Goal: Task Accomplishment & Management: Complete application form

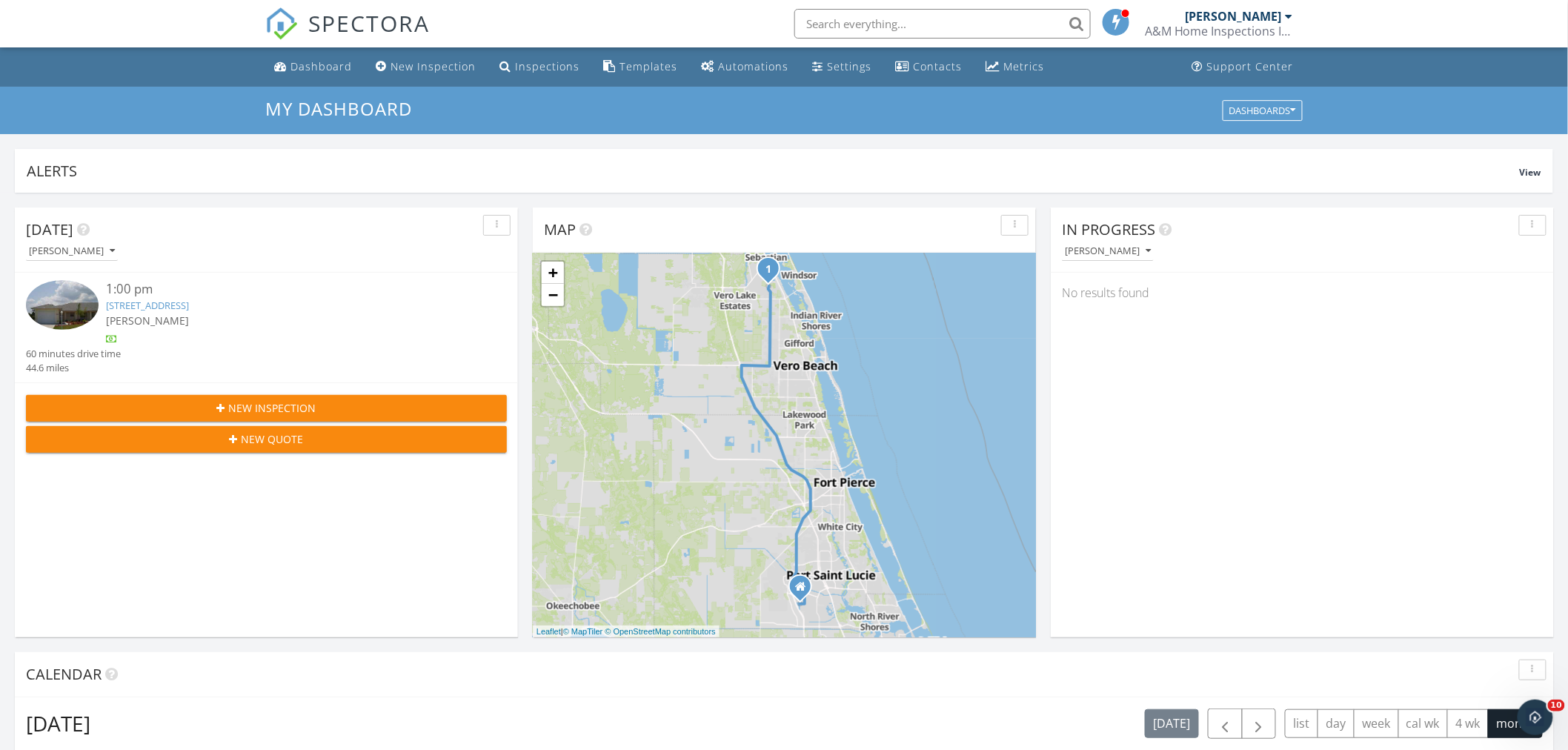
click at [263, 405] on span "New Inspection" at bounding box center [272, 408] width 87 height 15
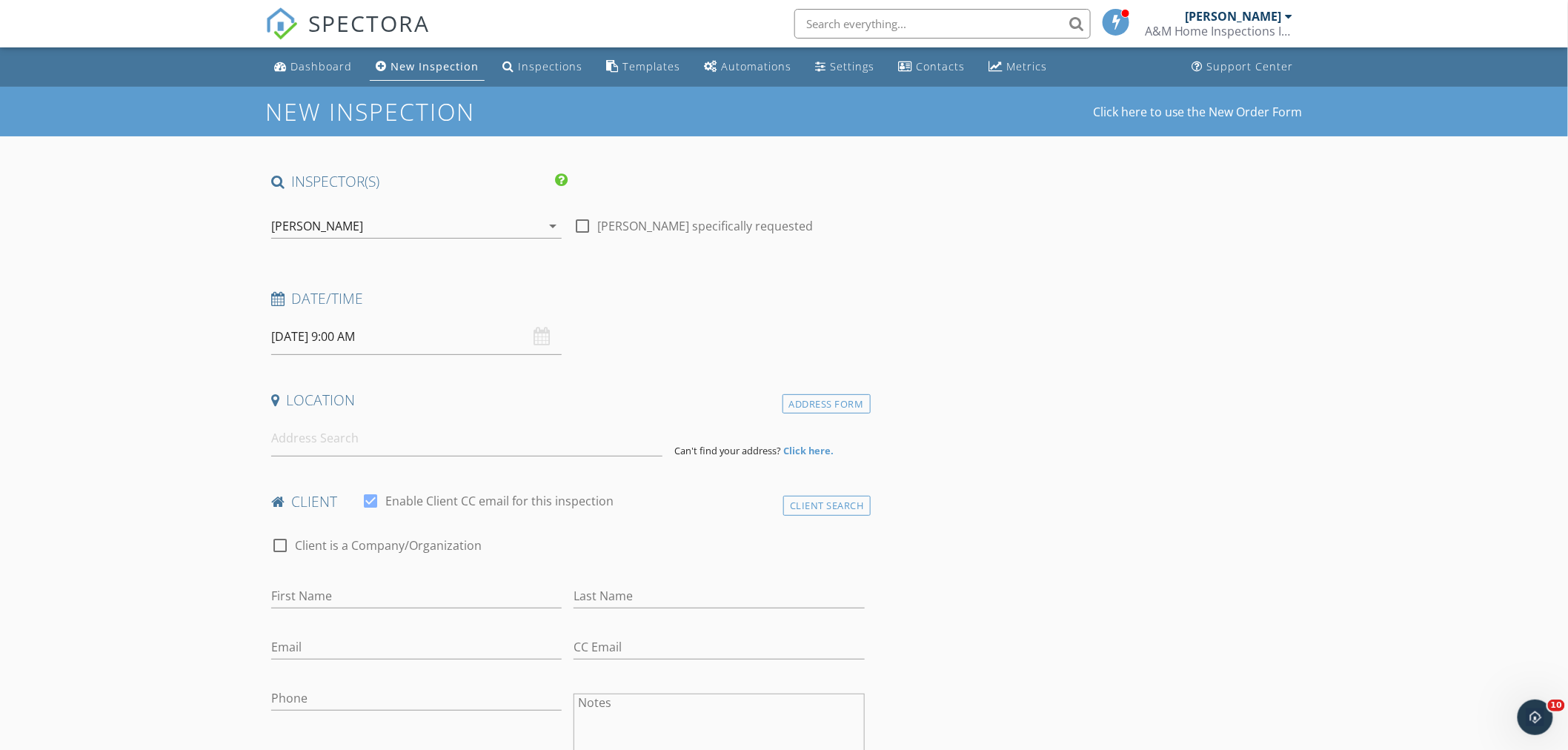
click at [432, 337] on input "09/30/2025 9:00 AM" at bounding box center [416, 337] width 290 height 36
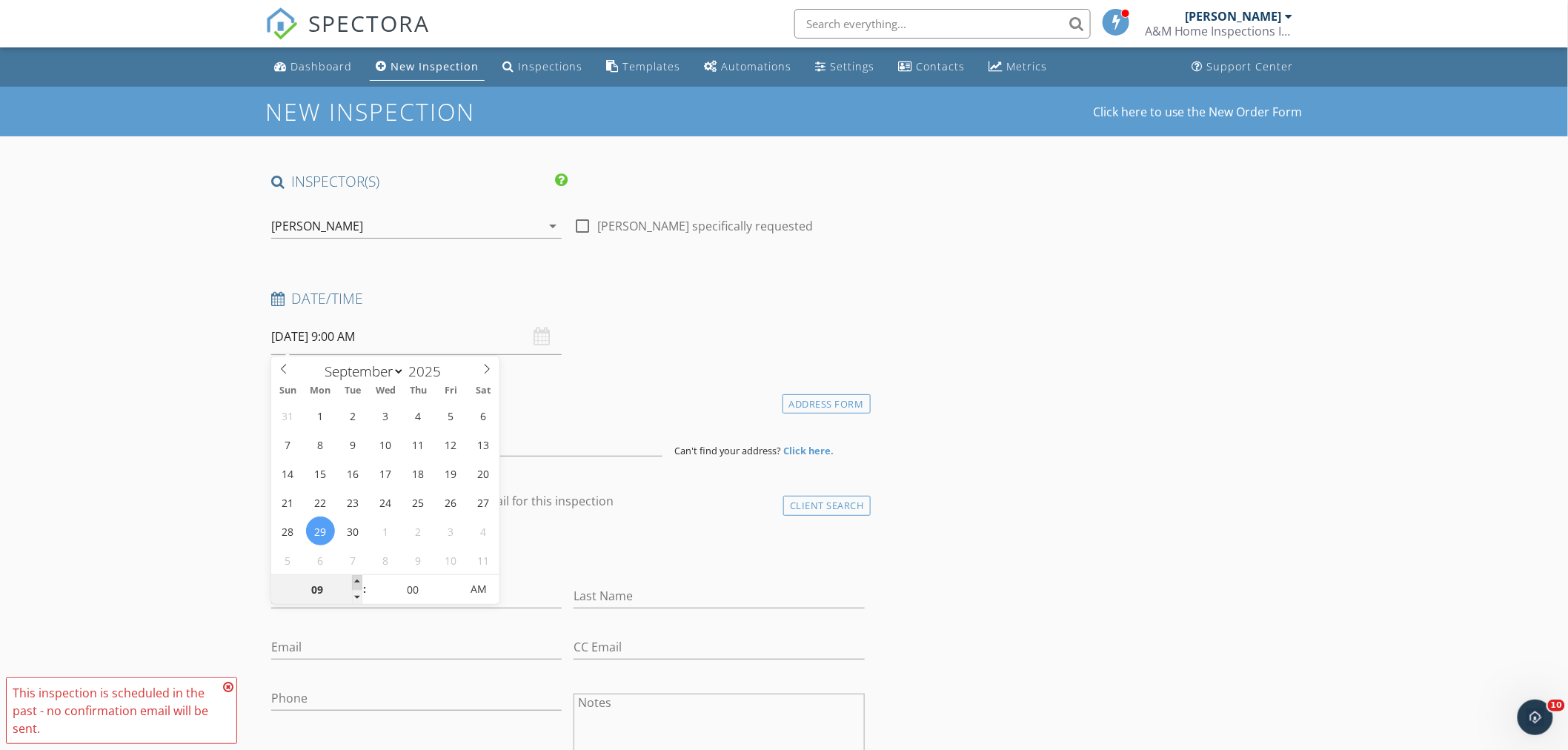
type input "09/29/2025 10:00 AM"
type input "10"
click at [356, 576] on span at bounding box center [356, 582] width 10 height 15
type input "09/29/2025 11:00 AM"
type input "11"
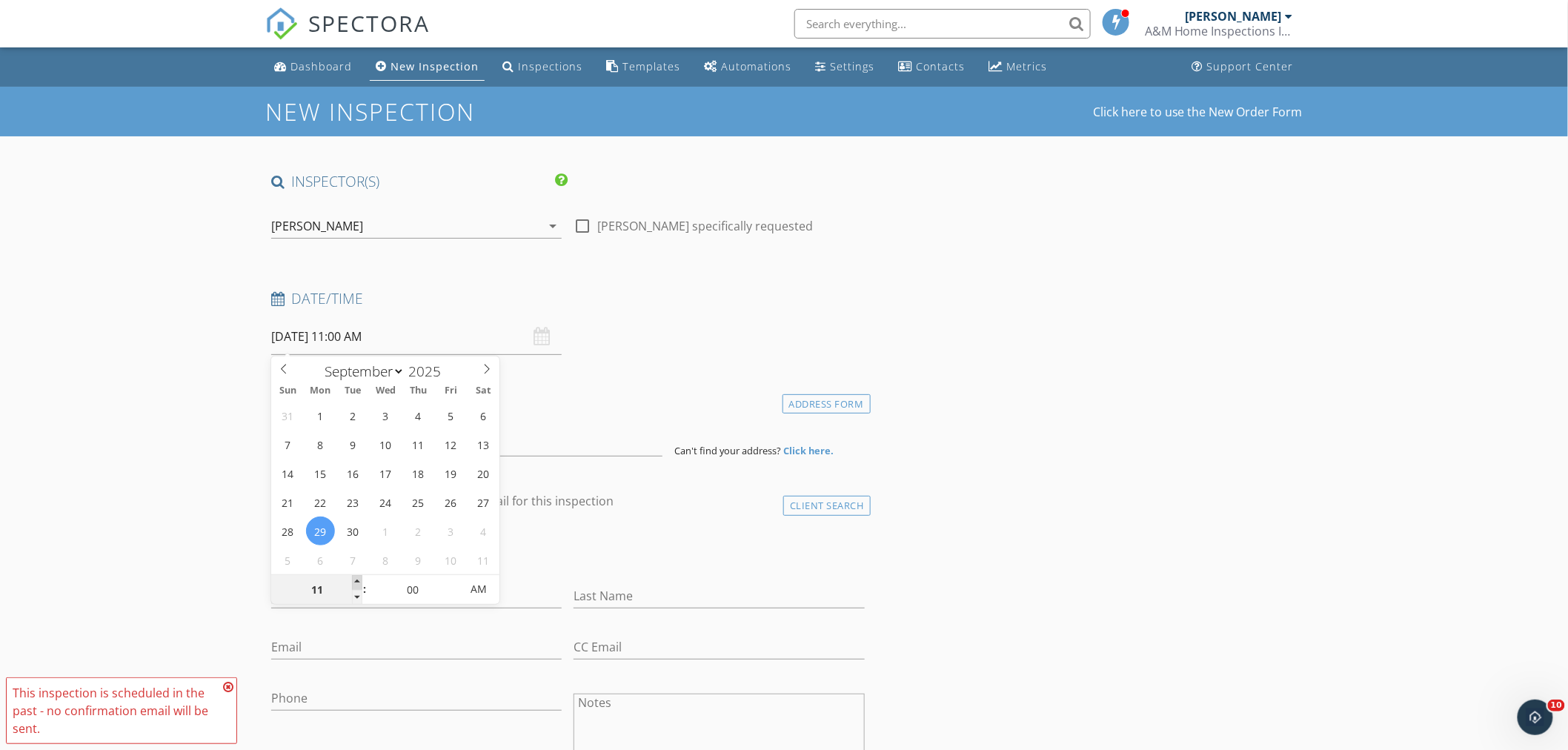
click at [356, 576] on span at bounding box center [356, 582] width 10 height 15
type input "09/29/2025 12:00 PM"
type input "12"
click at [356, 576] on span at bounding box center [356, 582] width 10 height 15
type input "09/29/2025 1:00 PM"
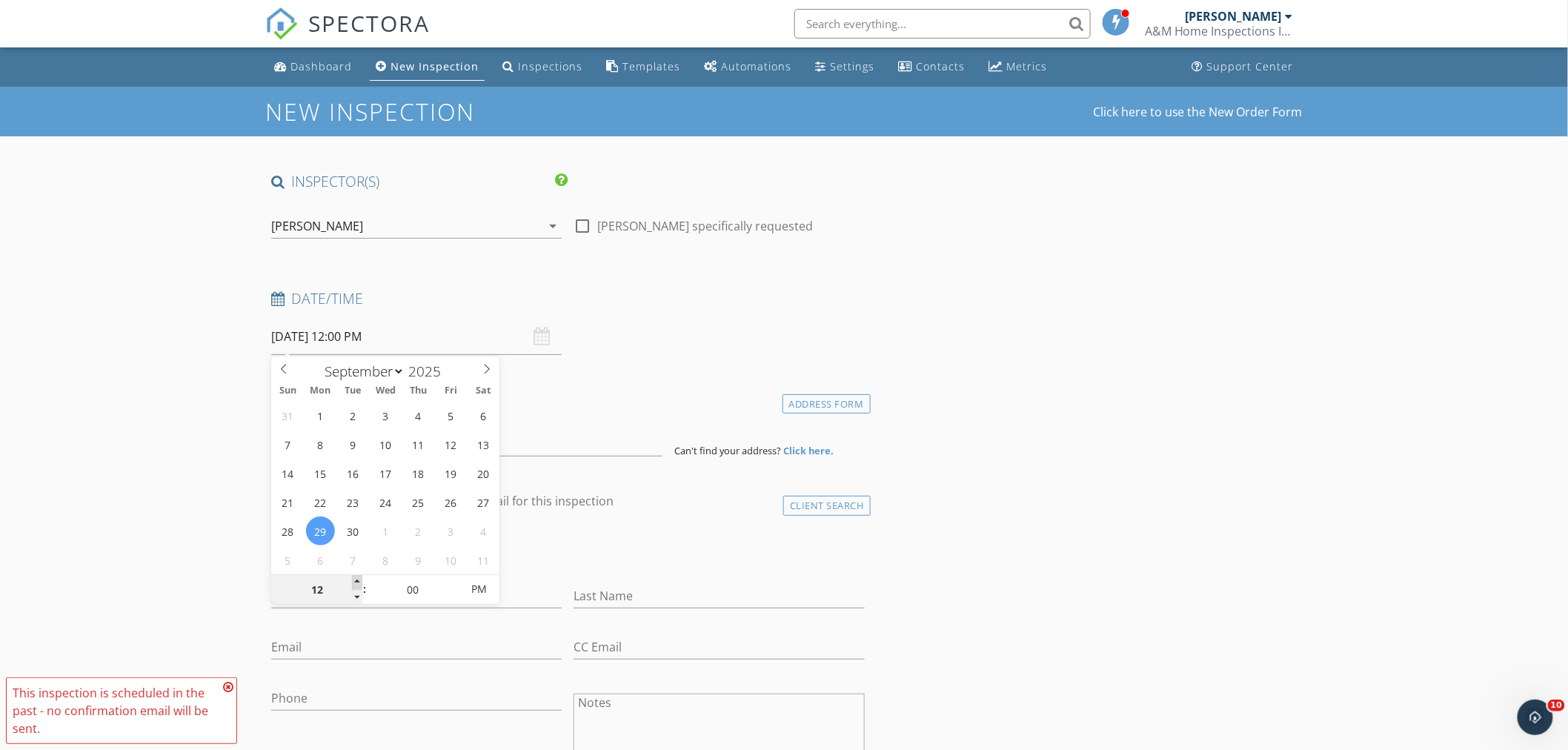
type input "01"
click at [356, 576] on span at bounding box center [356, 582] width 10 height 15
type input "09/29/2025 2:00 PM"
type input "02"
click at [356, 576] on span at bounding box center [356, 582] width 10 height 15
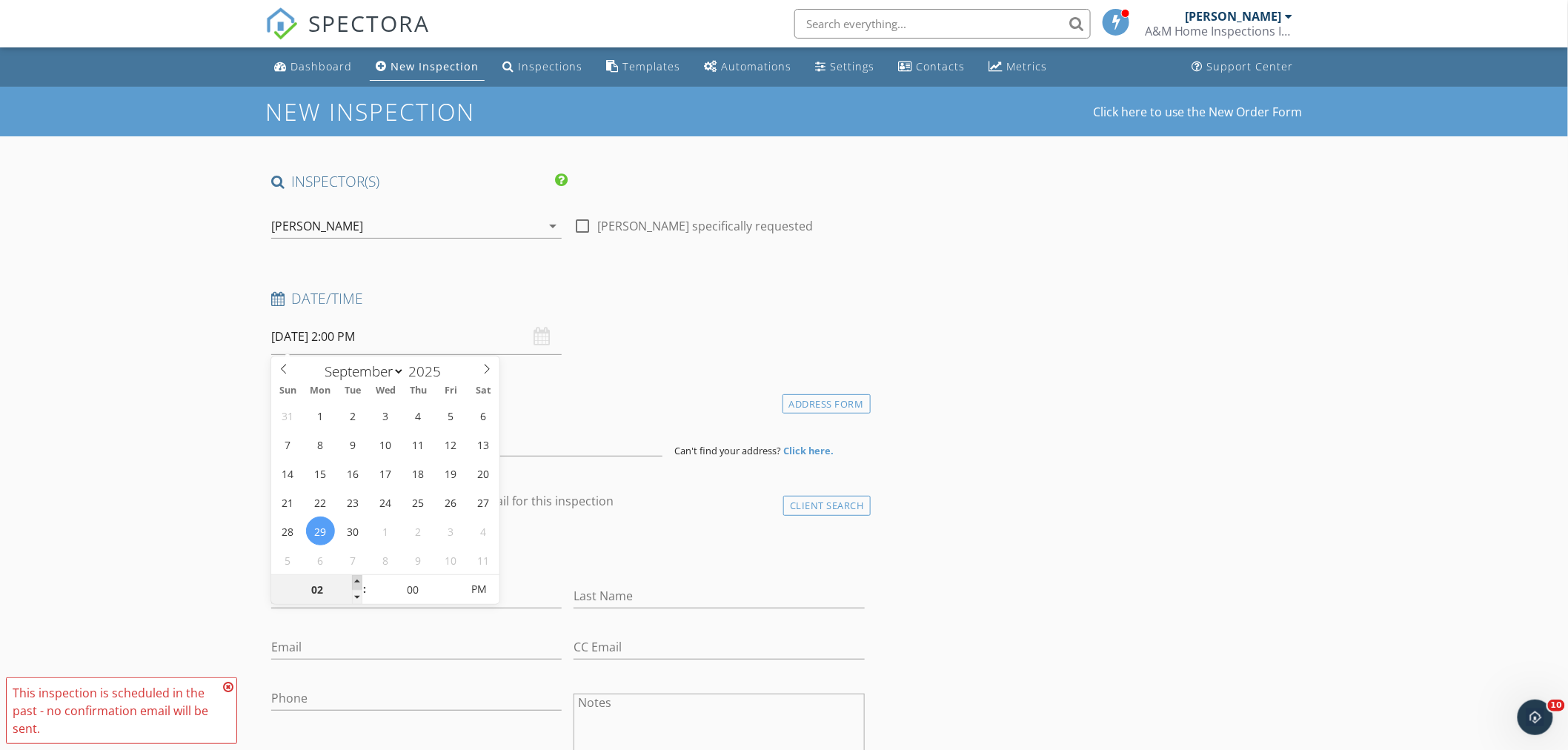
type input "09/29/2025 3:00 PM"
type input "03"
click at [356, 576] on span at bounding box center [356, 582] width 10 height 15
type input "09/29/2025 4:00 PM"
type input "04"
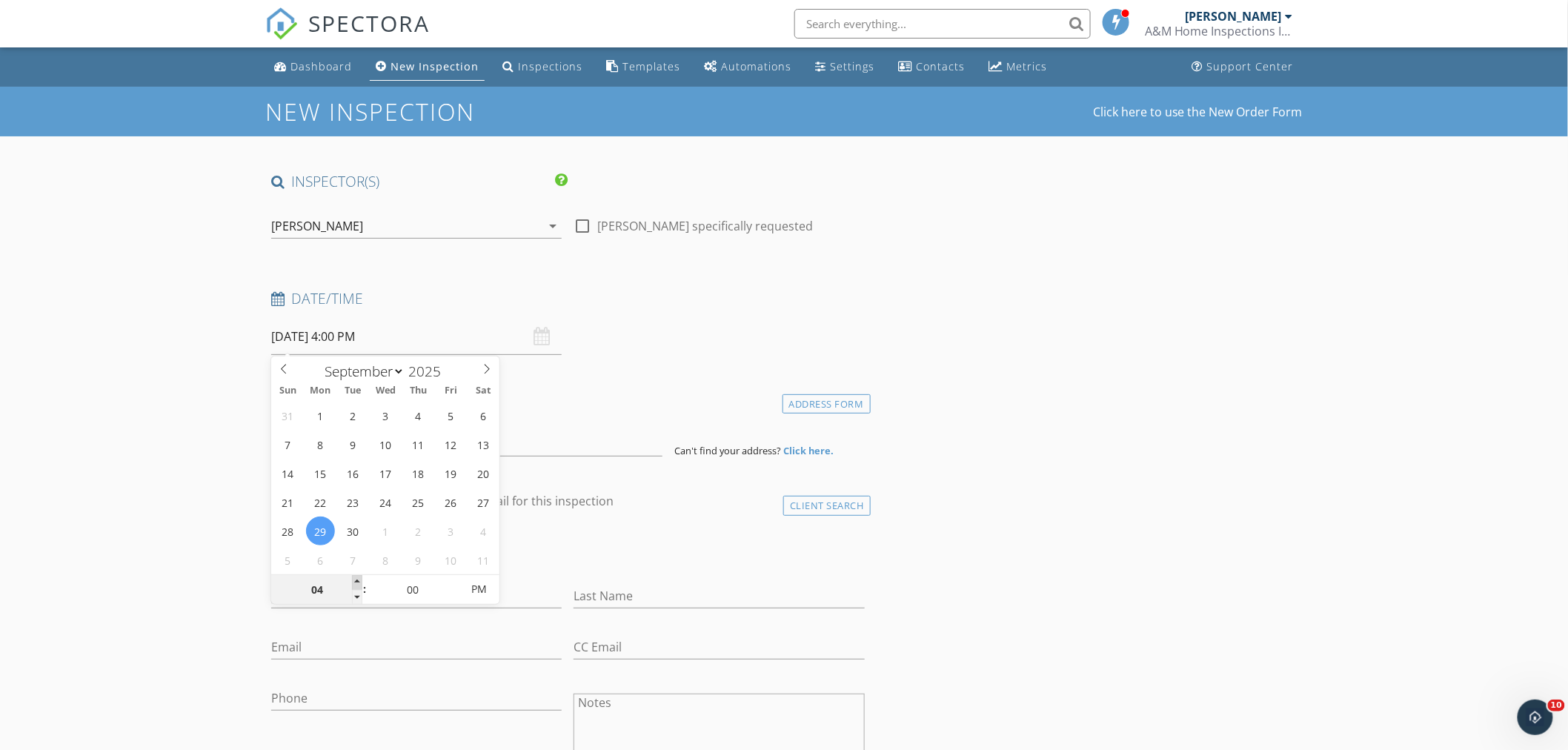
click at [356, 576] on span at bounding box center [356, 582] width 10 height 15
click at [284, 449] on input at bounding box center [467, 438] width 392 height 36
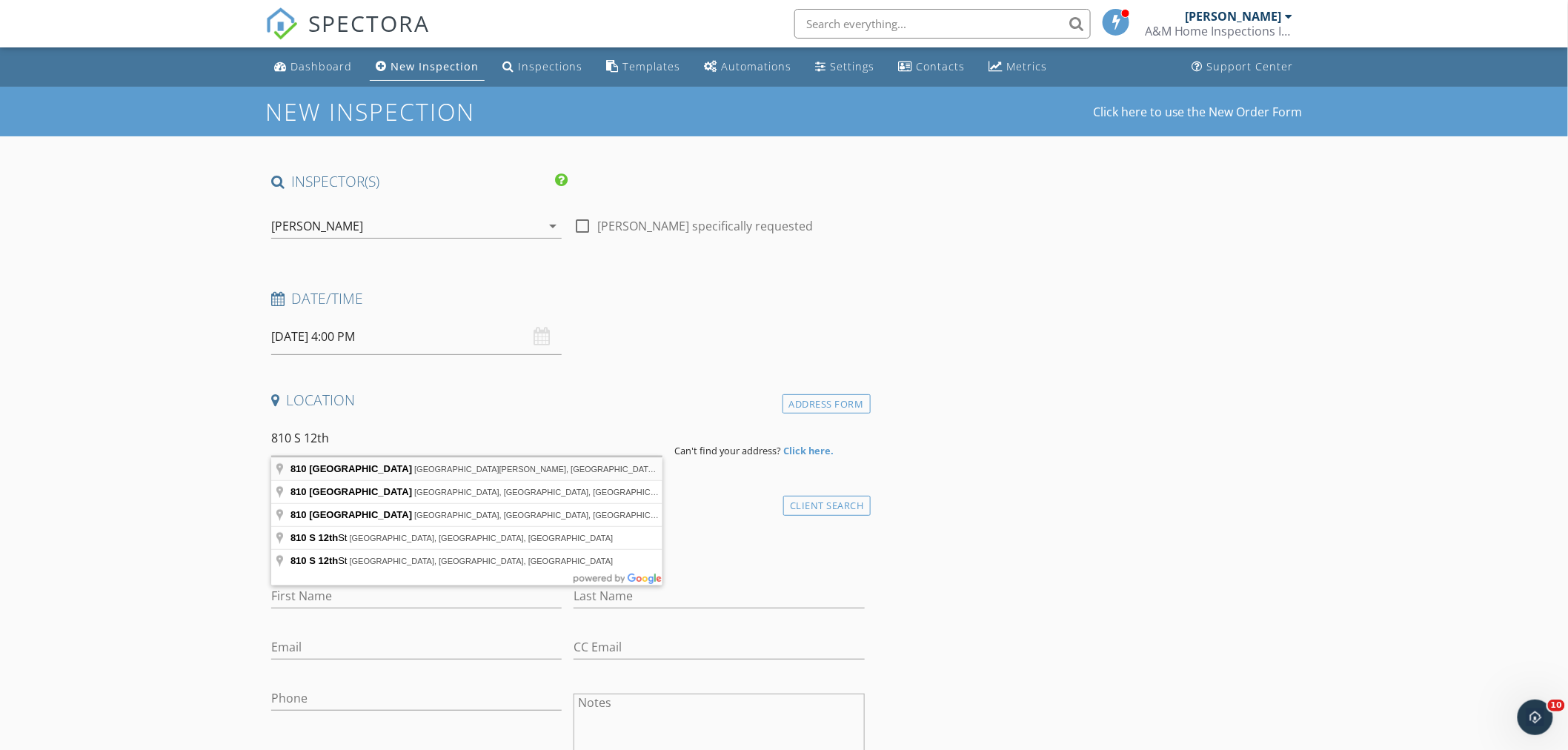
type input "810 South 12th Street, Fort Pierce, FL, USA"
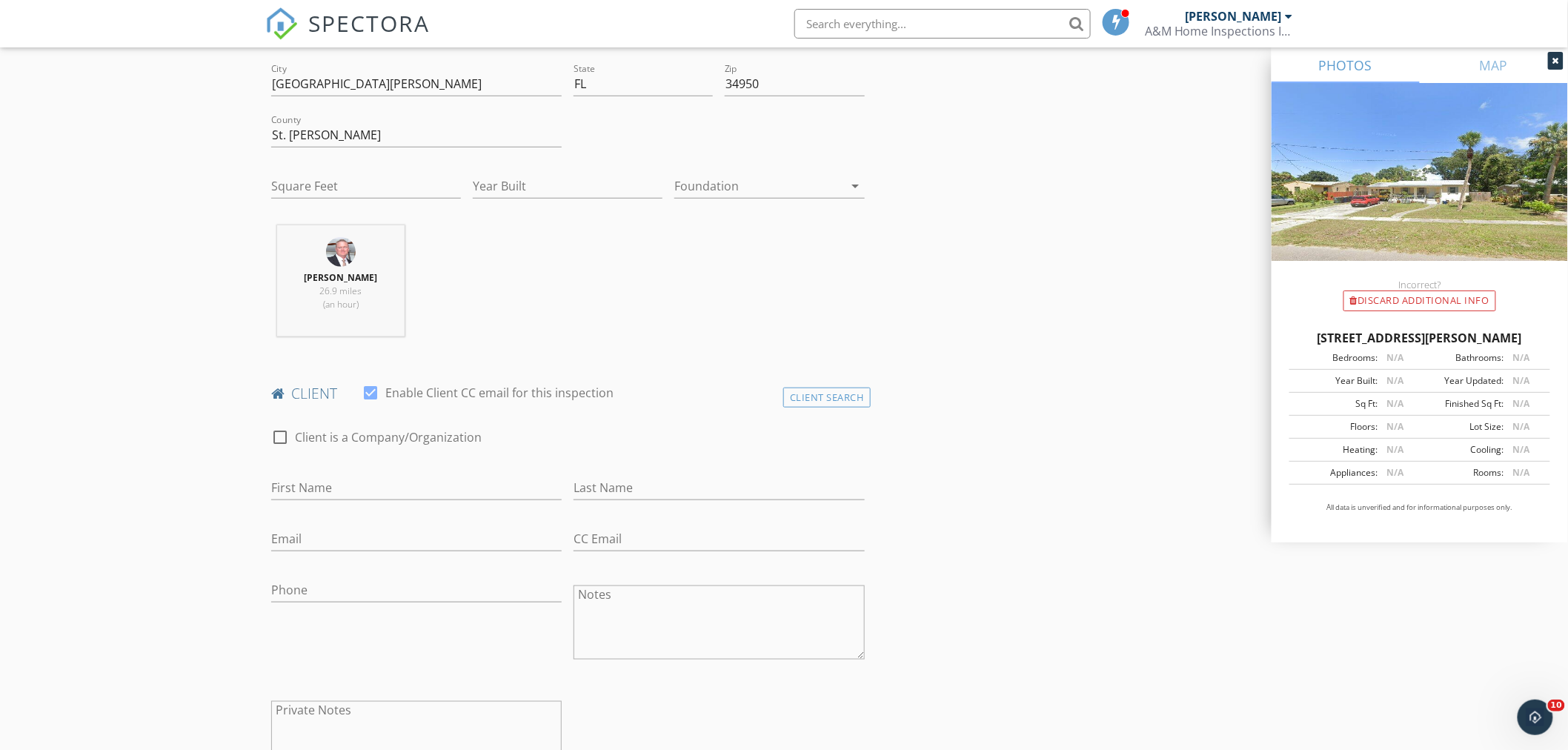
scroll to position [493, 0]
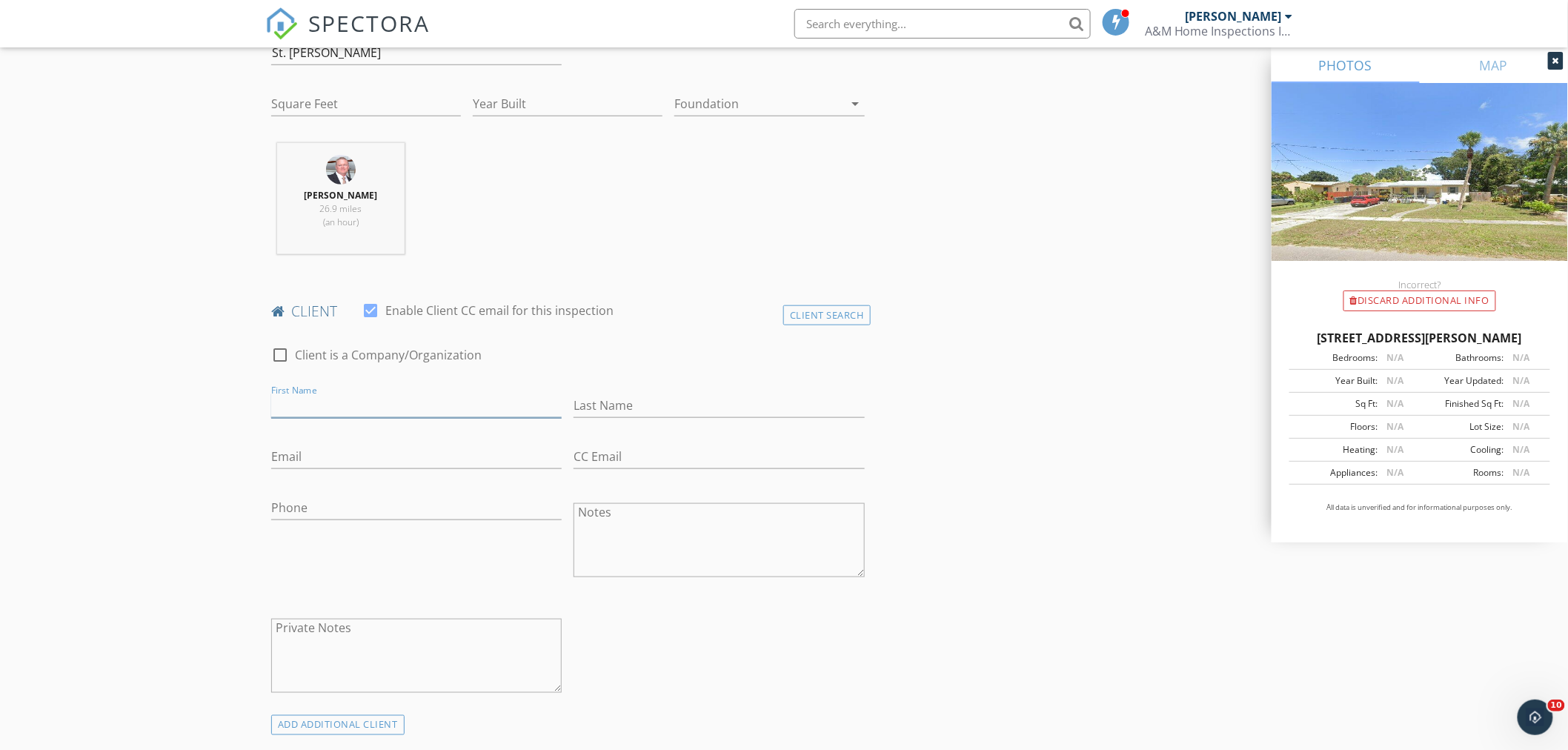
drag, startPoint x: 304, startPoint y: 409, endPoint x: 291, endPoint y: 406, distance: 13.3
click at [304, 409] on input "First Name" at bounding box center [416, 405] width 290 height 25
type input "Mary"
type input "Castrillon"
click at [297, 461] on input "Email" at bounding box center [416, 457] width 290 height 25
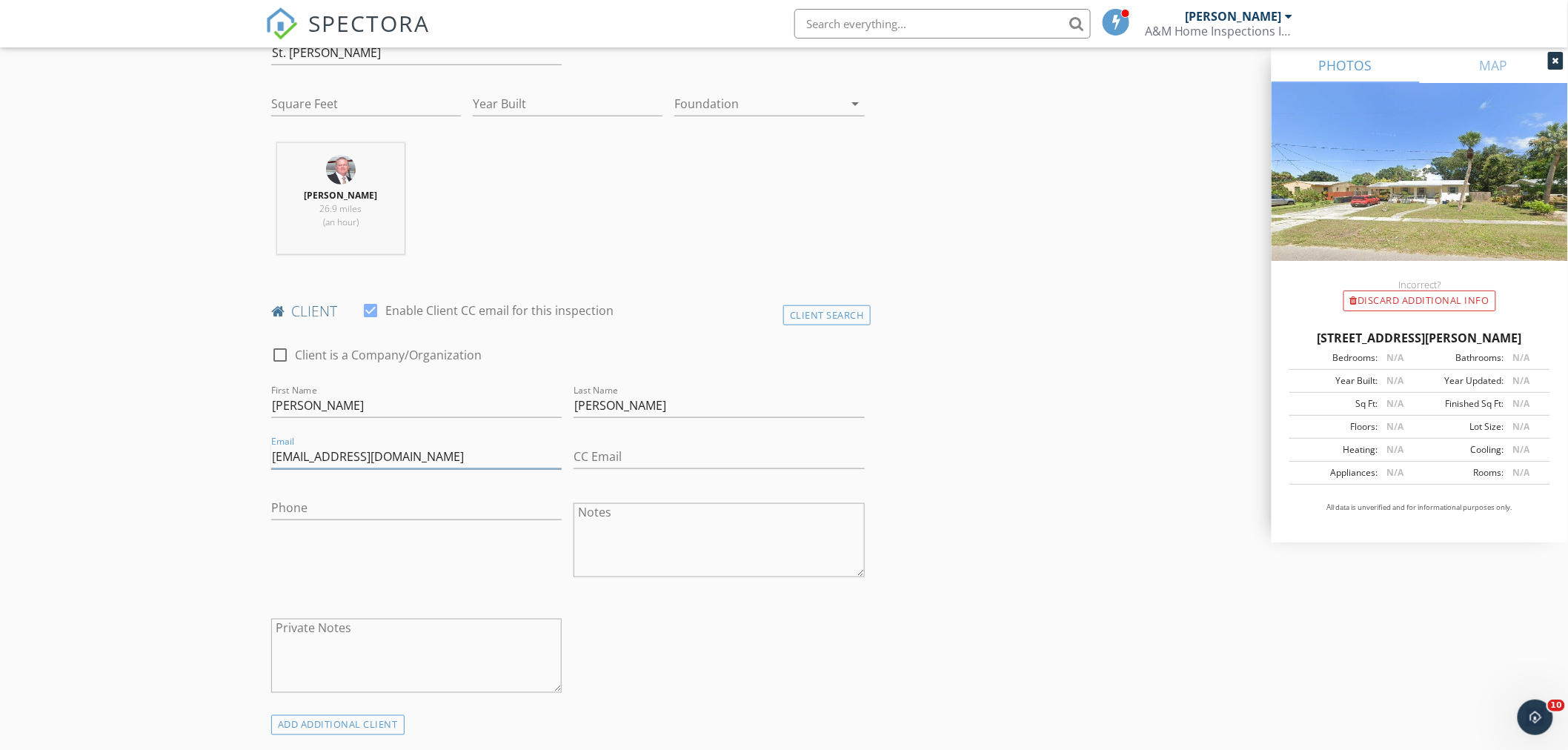
type input "breeze1258@gmail.com"
click at [619, 463] on input "CC Email" at bounding box center [718, 457] width 290 height 25
type input "jgrc3kds@aol.com"
click at [316, 514] on input "Phone" at bounding box center [416, 508] width 290 height 25
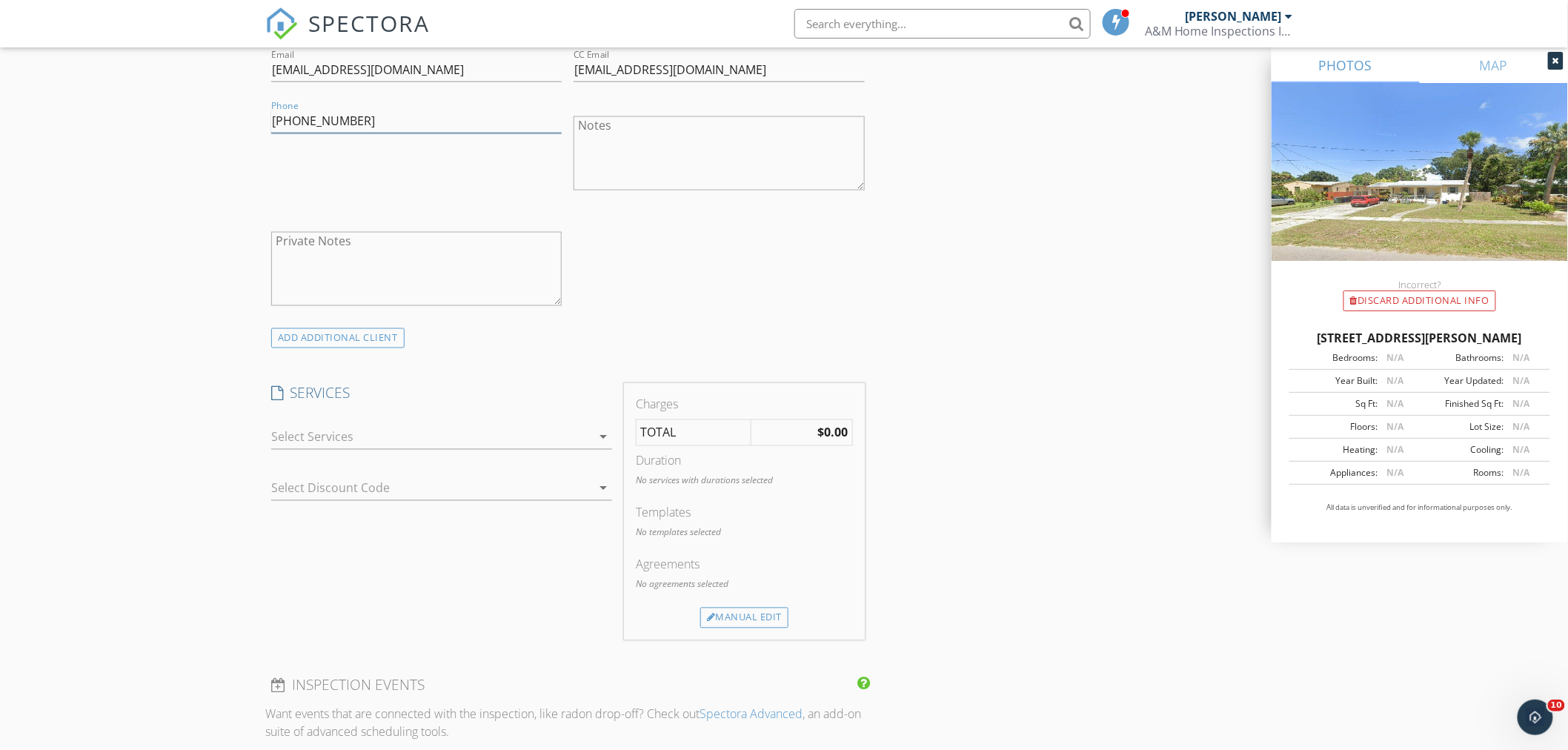
scroll to position [906, 0]
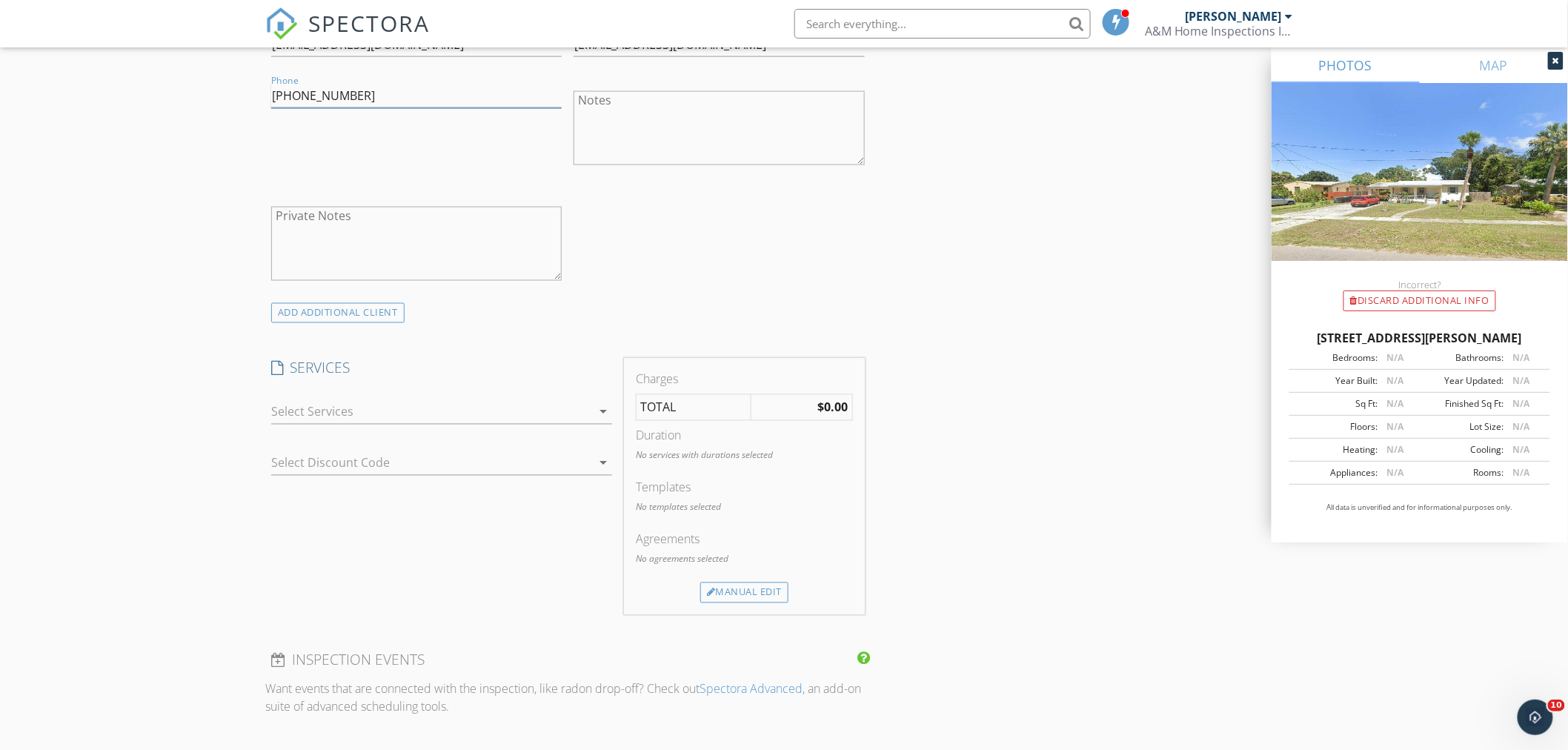
type input "[PHONE_NUMBER]"
click at [600, 411] on icon "arrow_drop_down" at bounding box center [603, 412] width 18 height 18
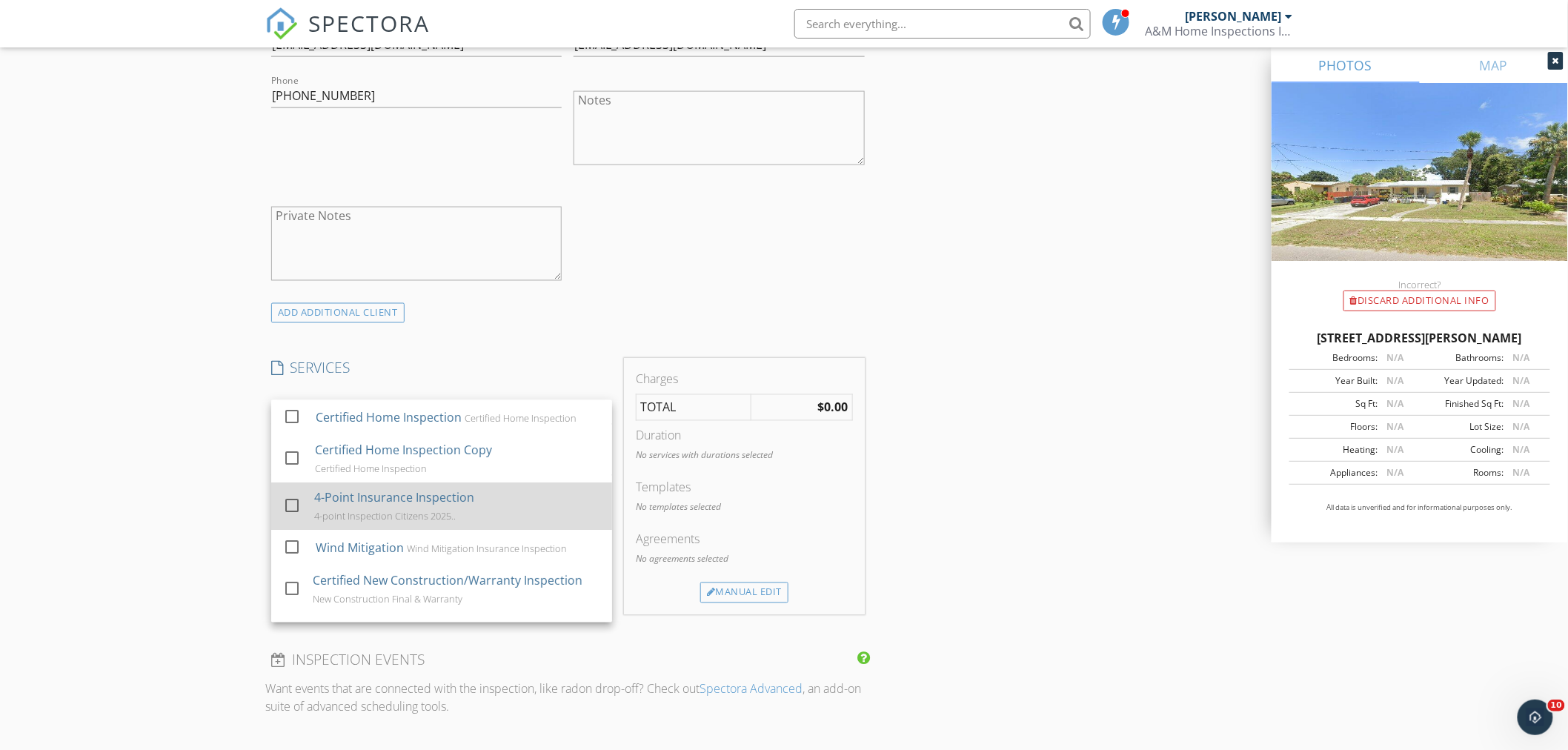
click at [293, 502] on div at bounding box center [293, 506] width 26 height 26
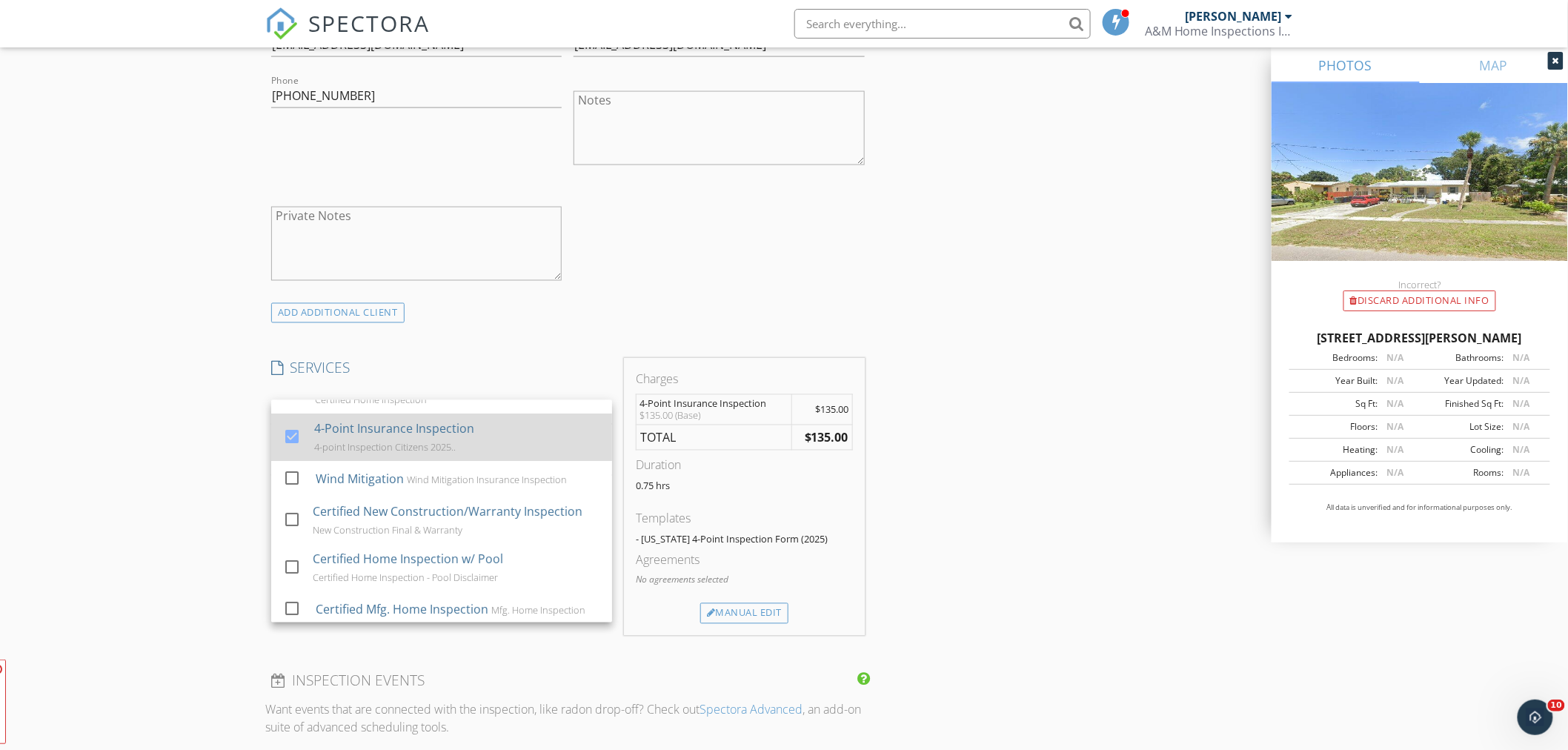
scroll to position [82, 0]
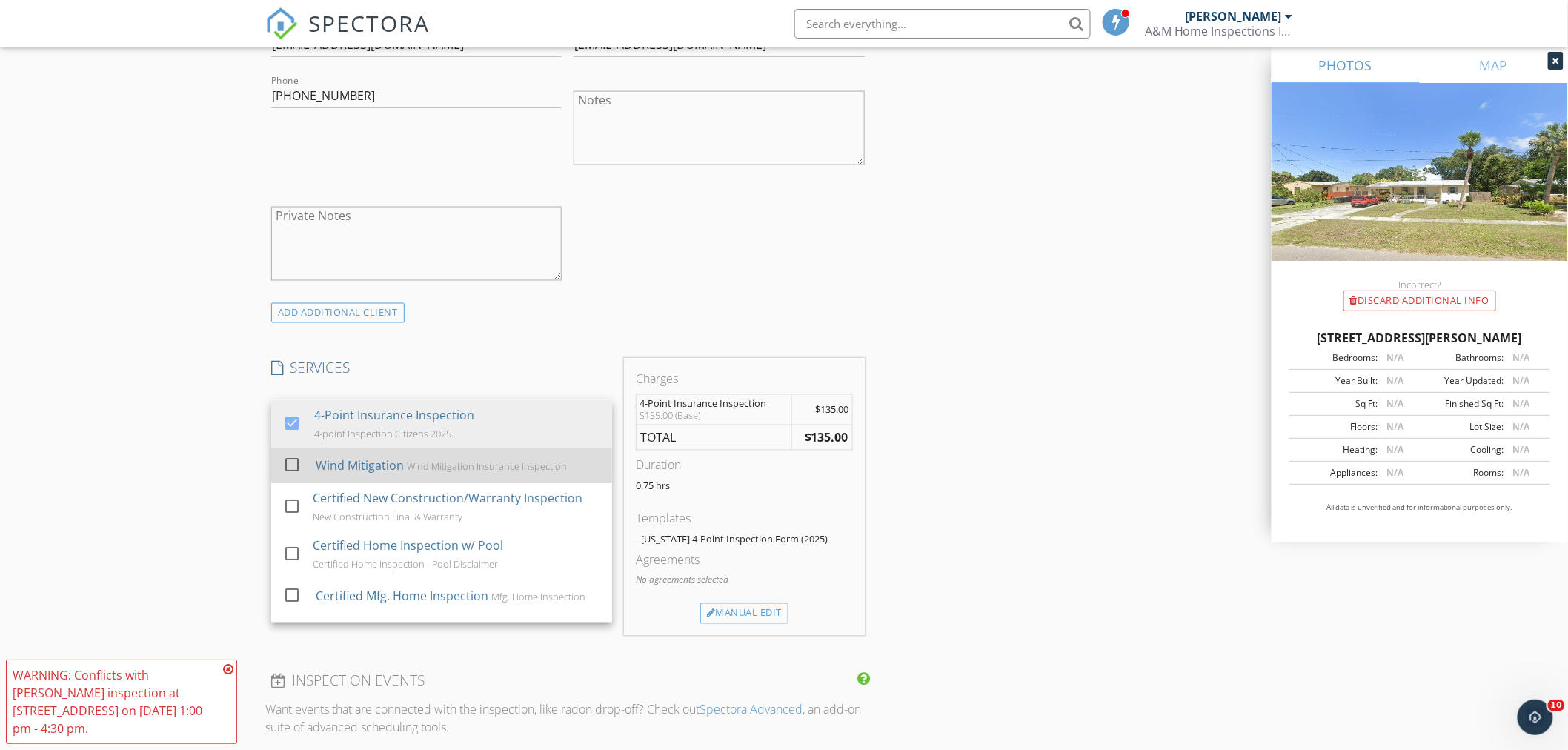
click at [289, 468] on div at bounding box center [293, 465] width 26 height 26
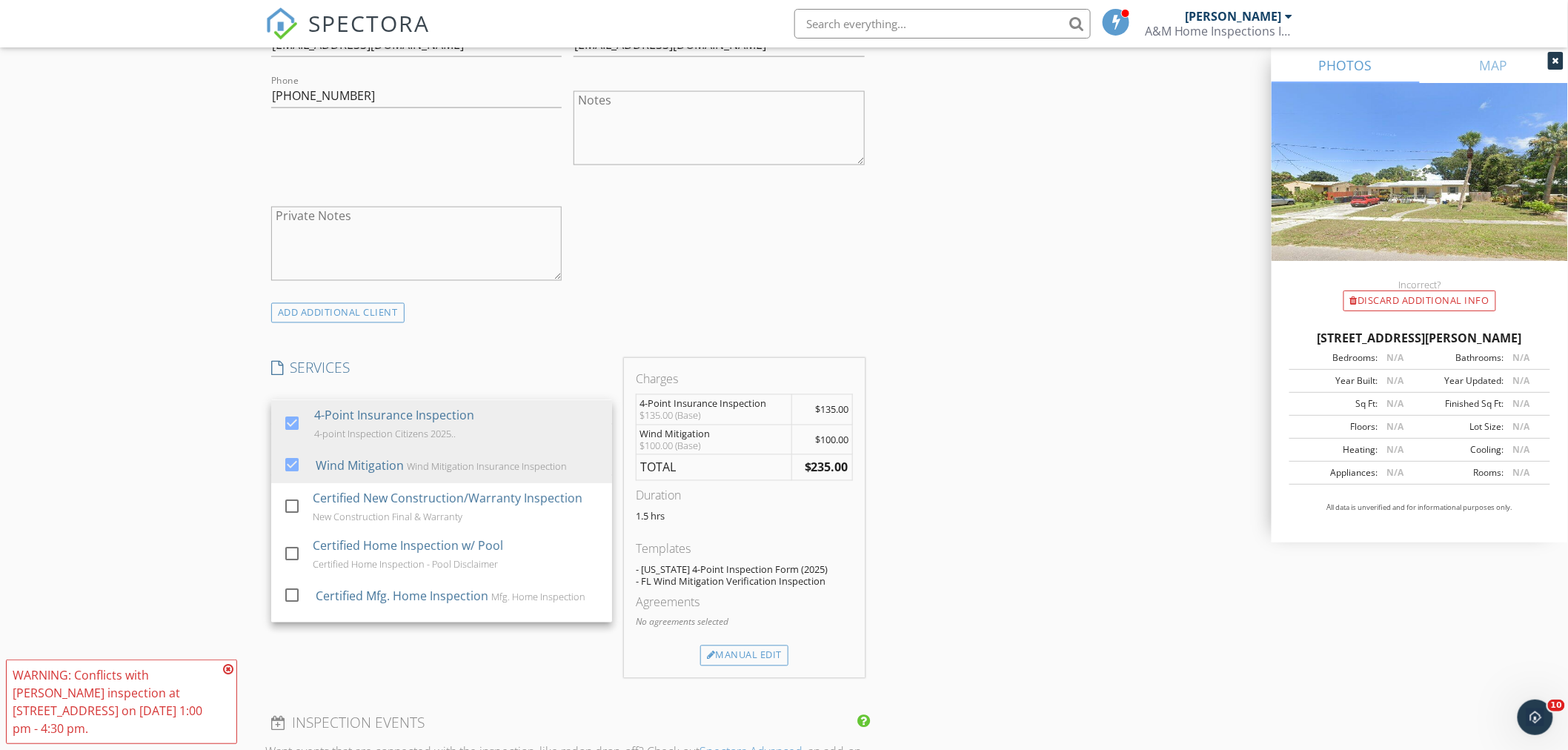
click at [229, 676] on icon at bounding box center [228, 669] width 10 height 12
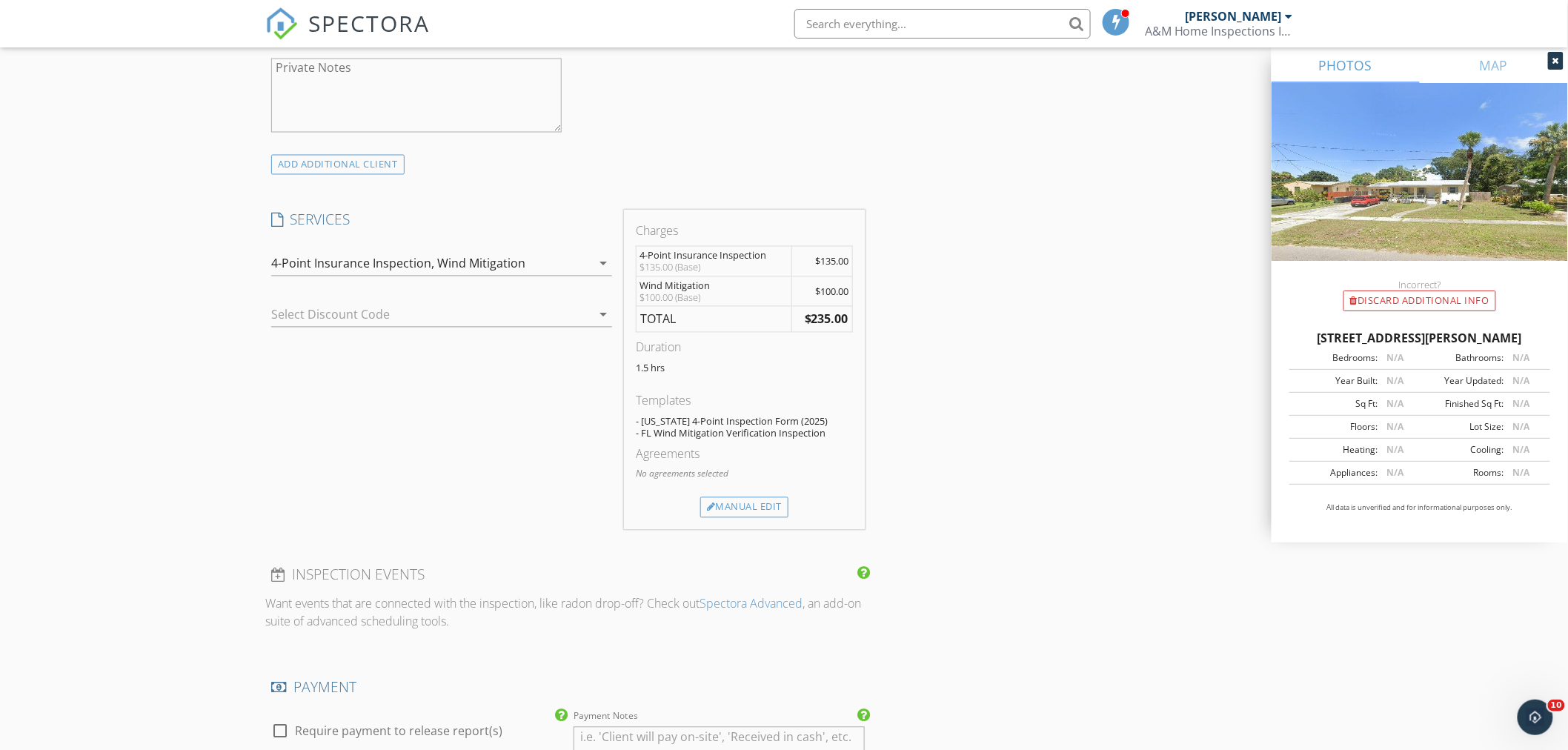
scroll to position [1071, 0]
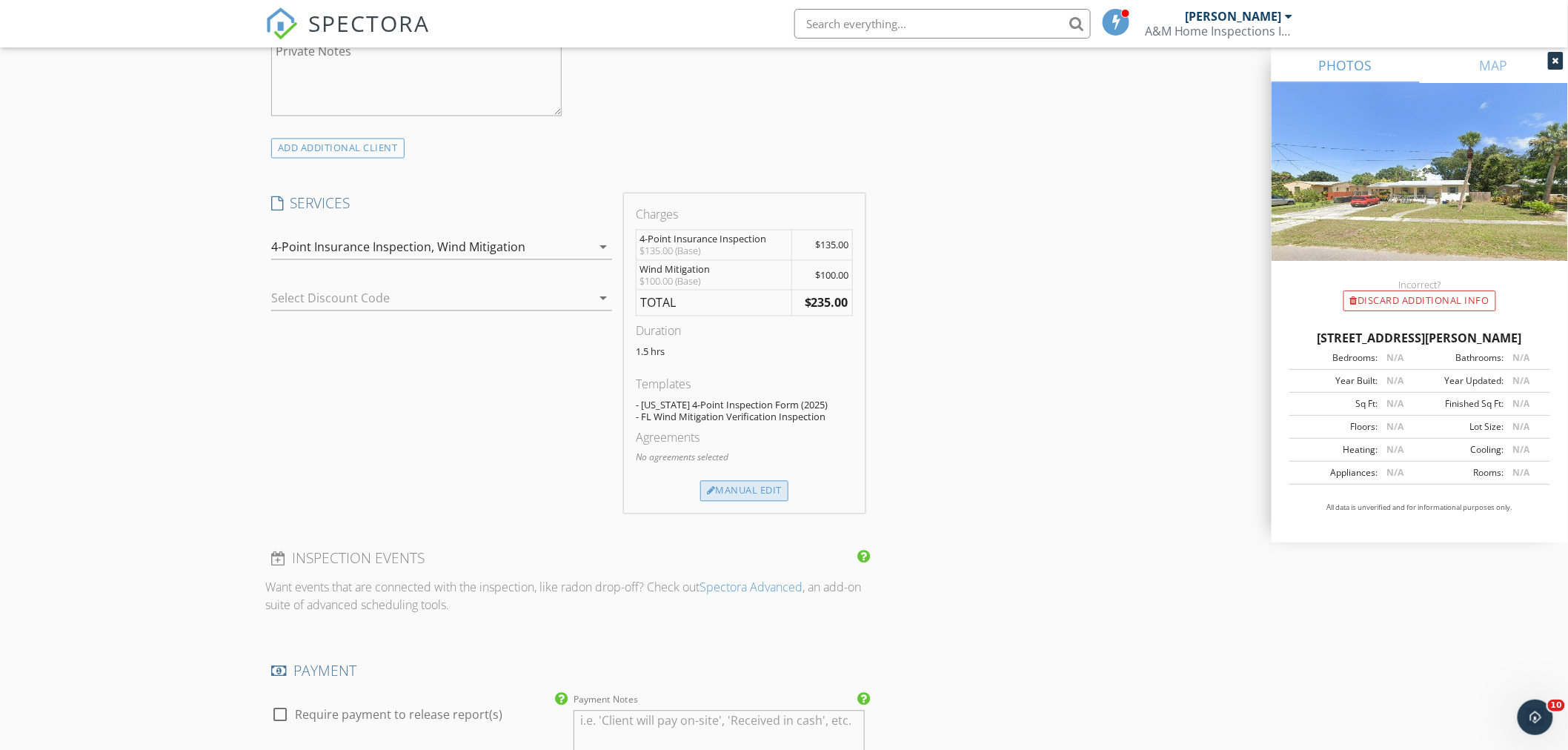
click at [722, 498] on div "Manual Edit" at bounding box center [744, 492] width 88 height 21
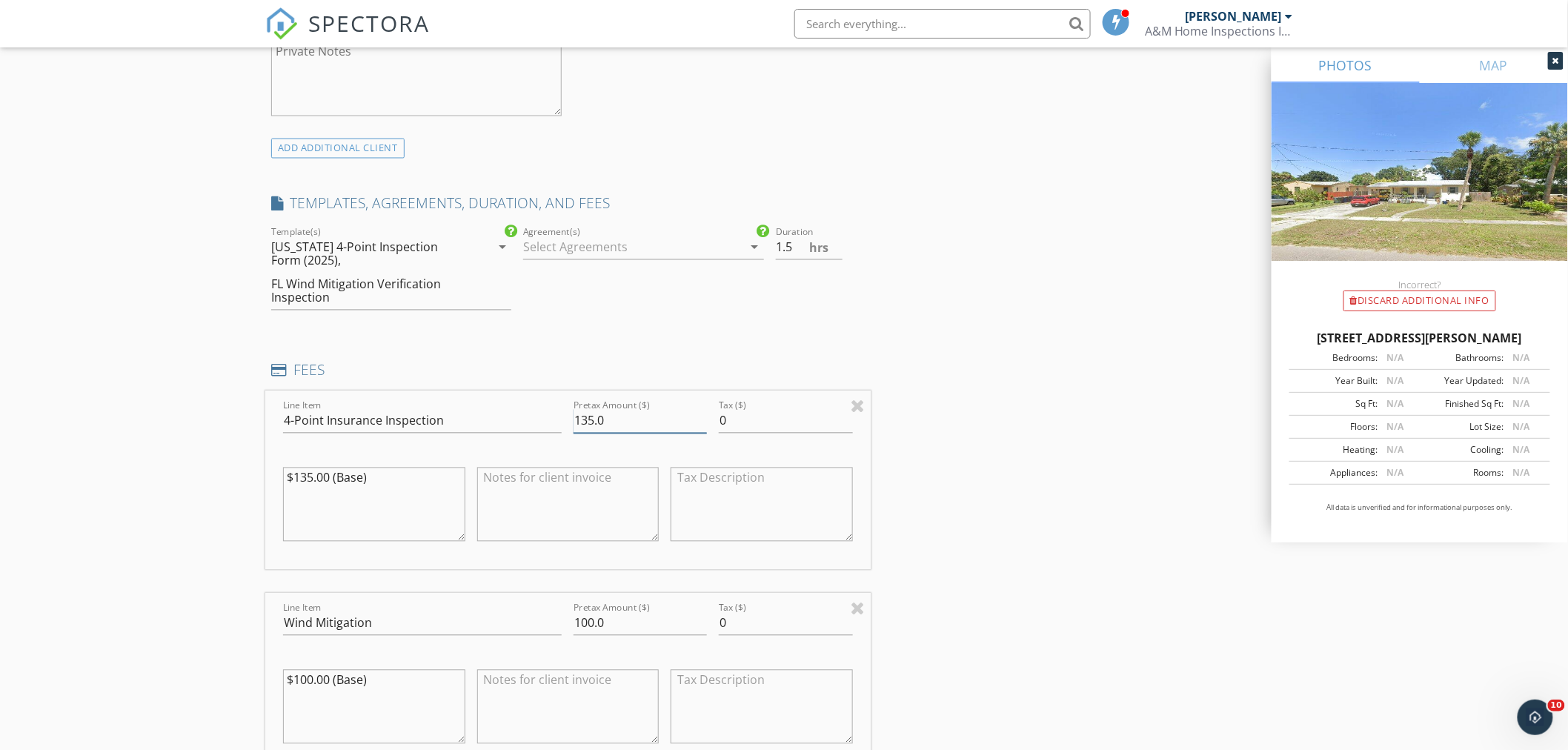
click at [593, 423] on input "135.0" at bounding box center [640, 421] width 133 height 25
type input "100.0"
click at [209, 473] on div "New Inspection Click here to use the New Order Form INSPECTOR(S) check_box Mich…" at bounding box center [784, 499] width 1568 height 2966
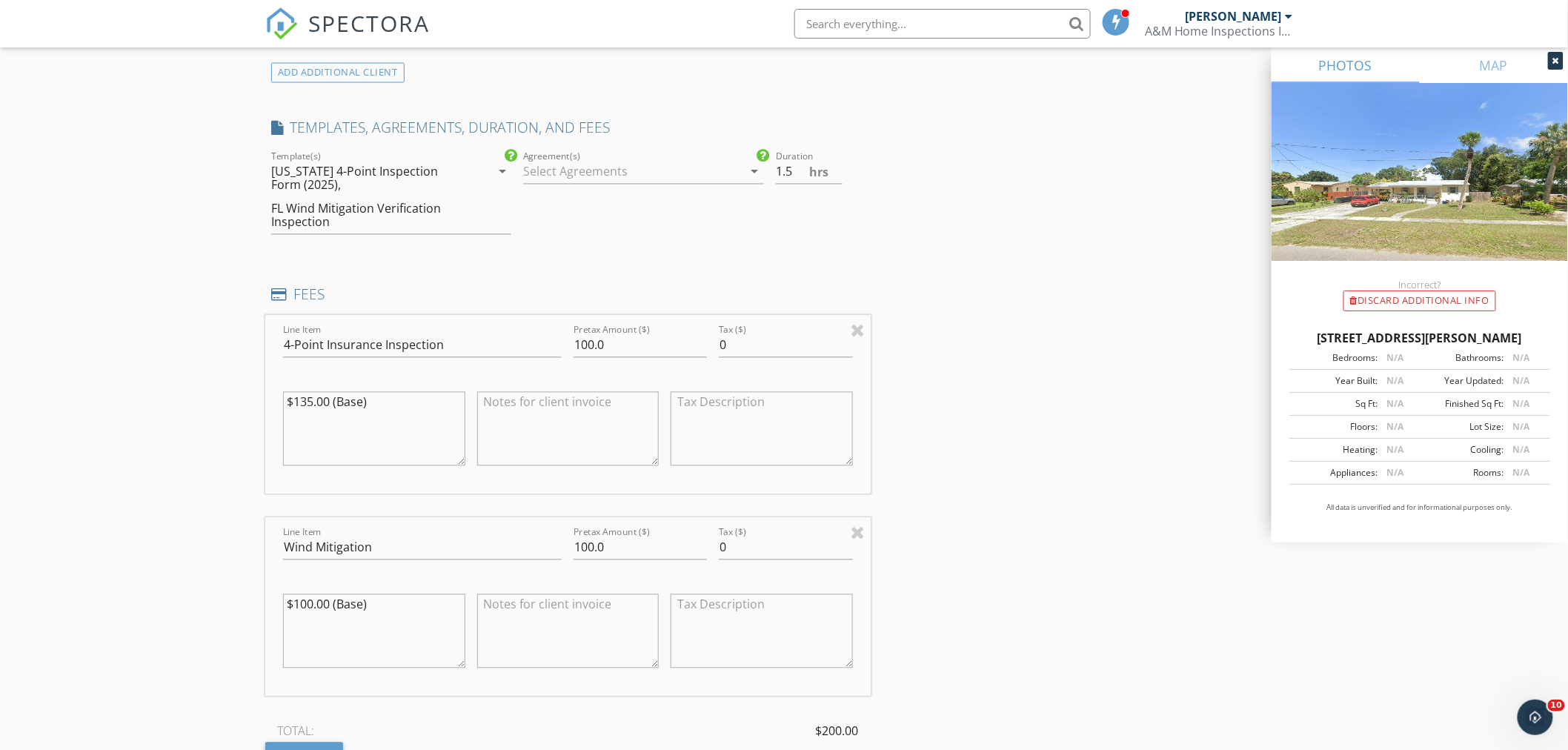
scroll to position [1153, 0]
click at [788, 168] on input "1.5" at bounding box center [809, 166] width 66 height 25
click at [794, 168] on input "1.5" at bounding box center [809, 166] width 66 height 25
type input "1"
type input ".75"
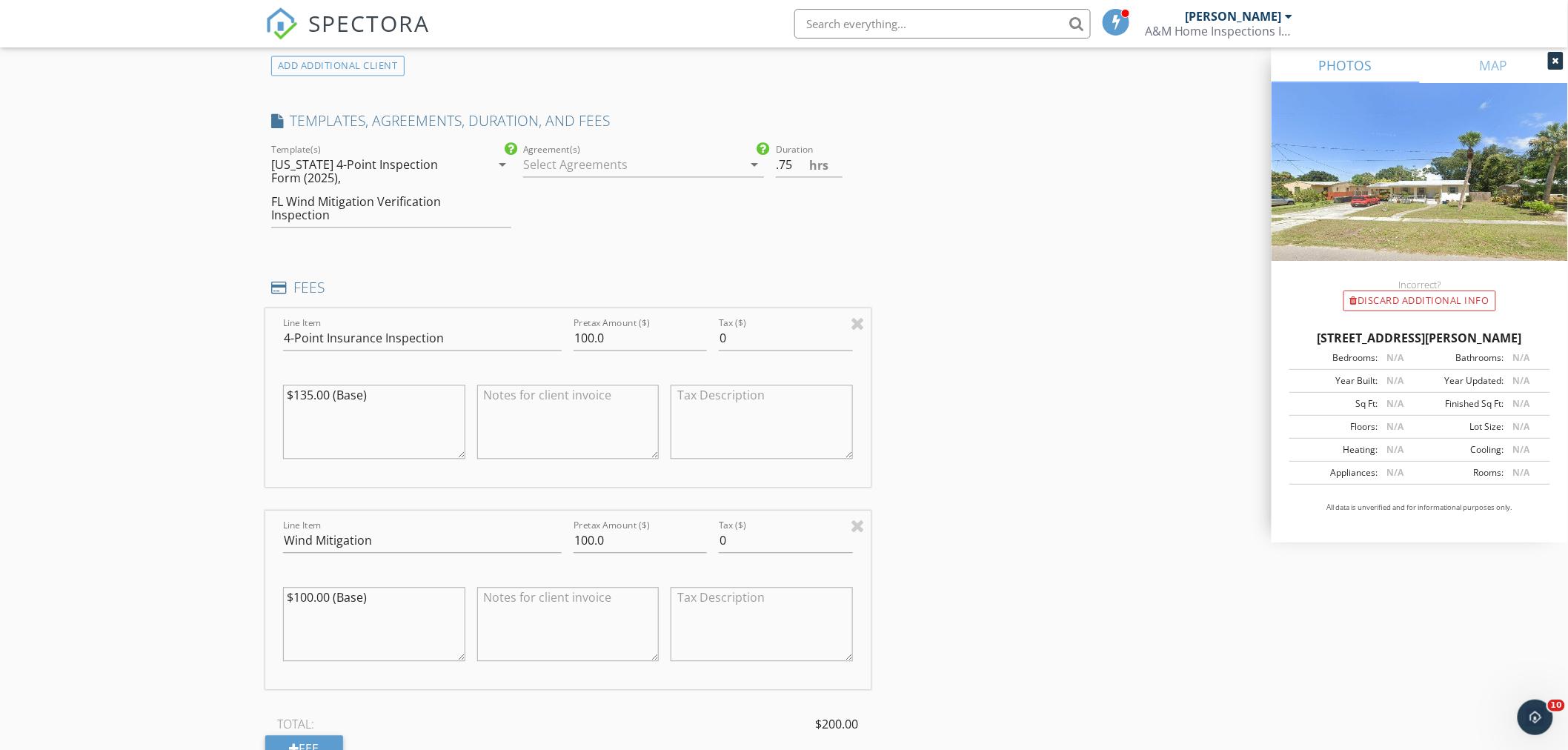
click at [188, 389] on div "New Inspection Click here to use the New Order Form INSPECTOR(S) check_box Mich…" at bounding box center [784, 417] width 1568 height 2966
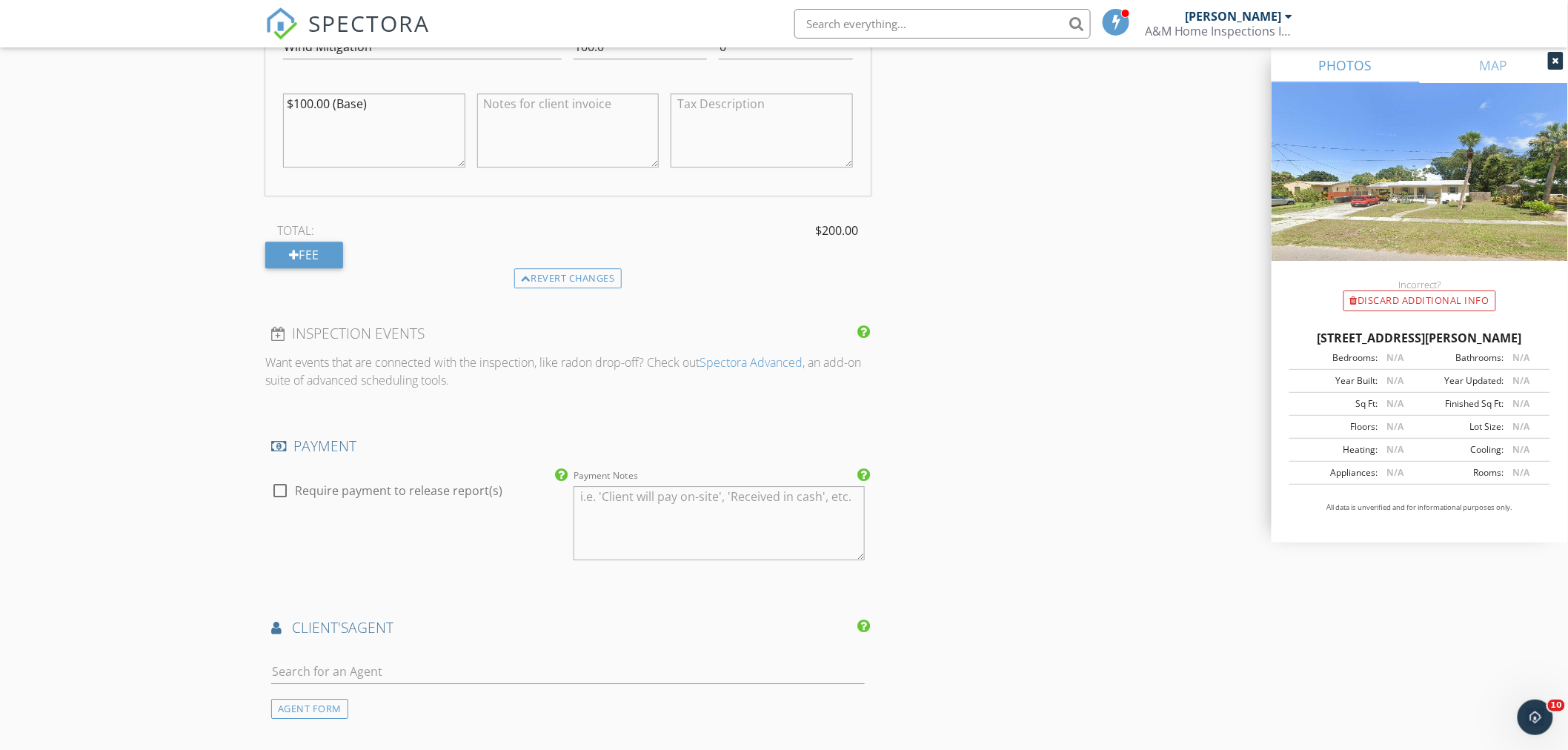
scroll to position [1977, 0]
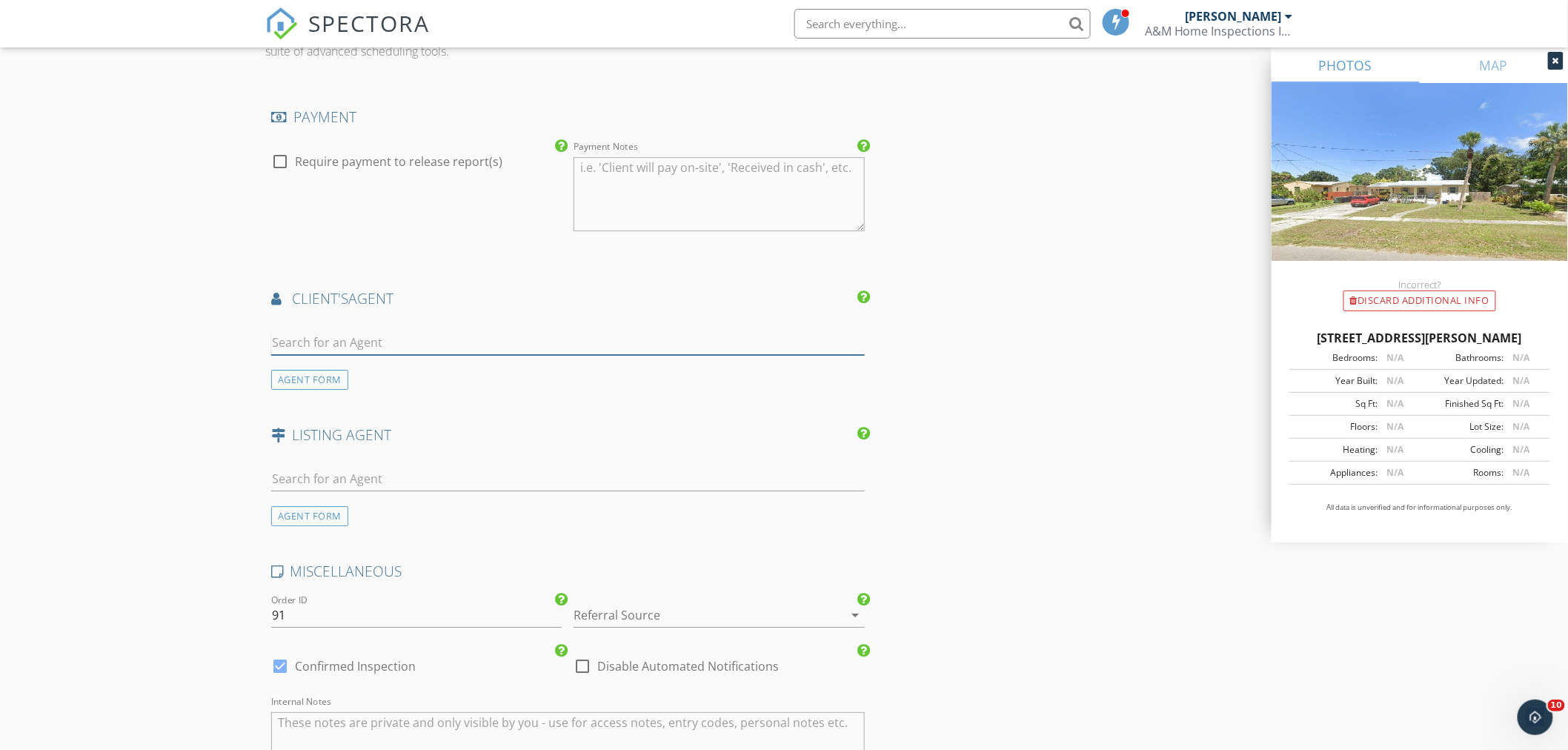
click at [328, 343] on input "text" at bounding box center [567, 342] width 594 height 25
type input "d"
type input "David Gins"
drag, startPoint x: 343, startPoint y: 338, endPoint x: 229, endPoint y: 337, distance: 114.0
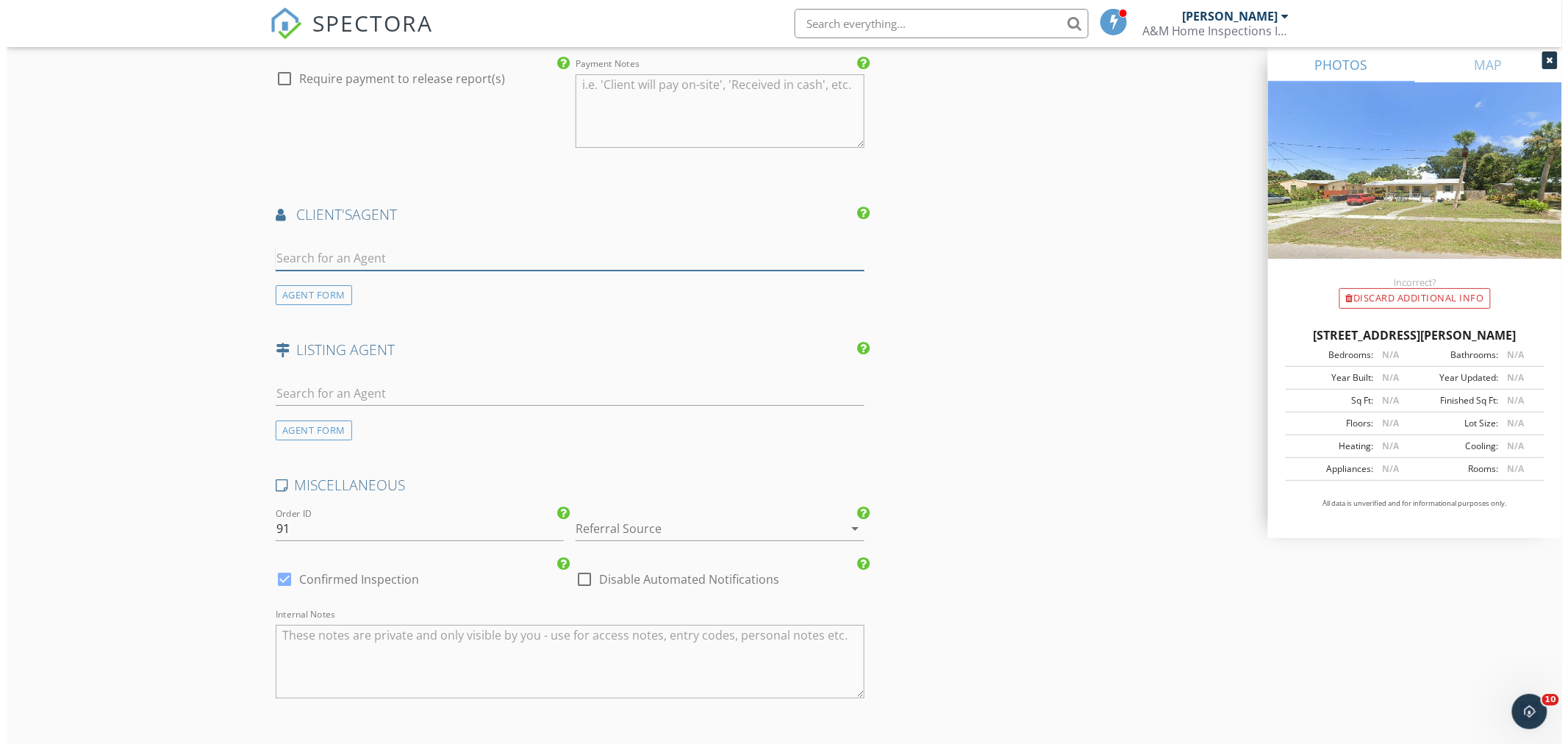
scroll to position [2285, 0]
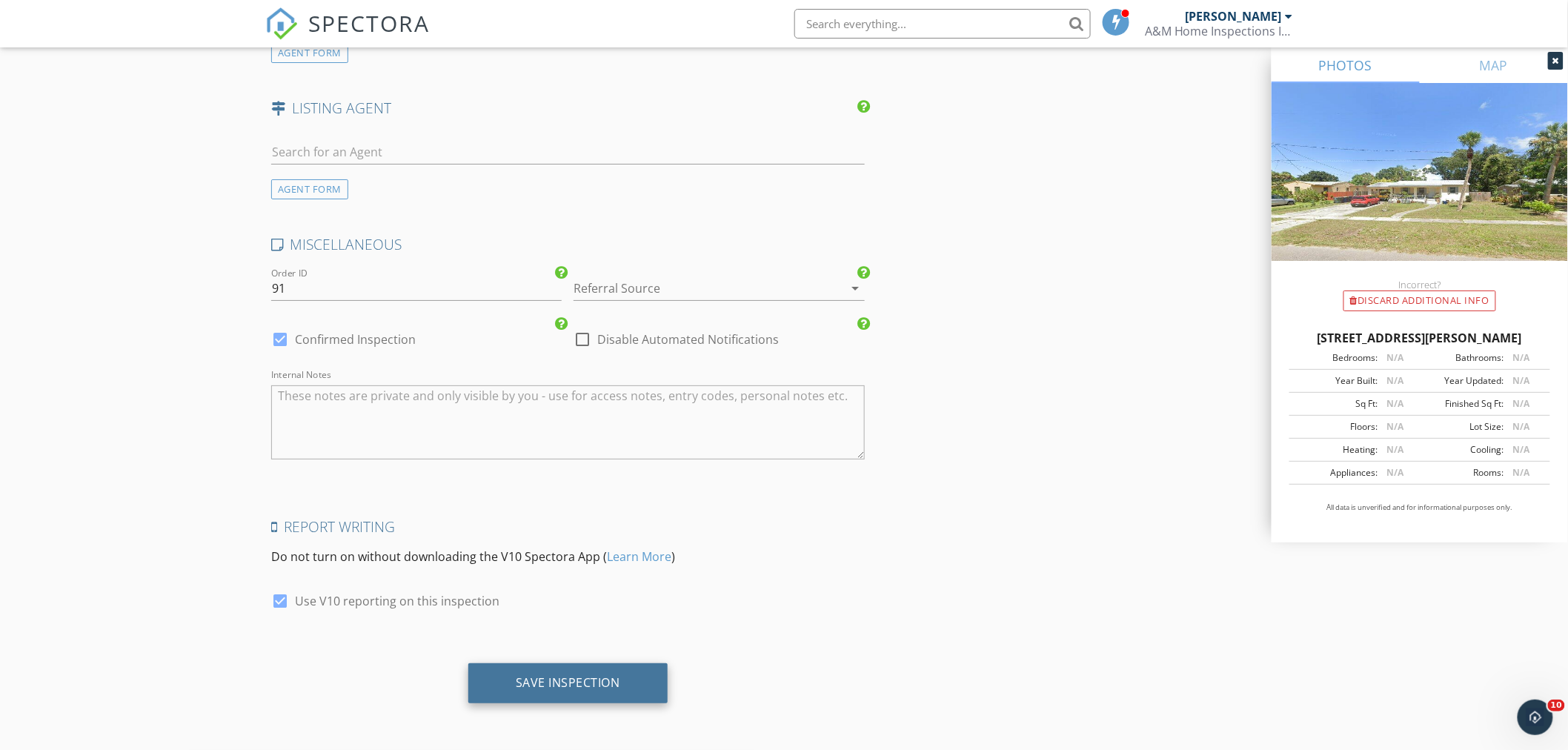
click at [557, 684] on div "Save Inspection" at bounding box center [567, 683] width 105 height 15
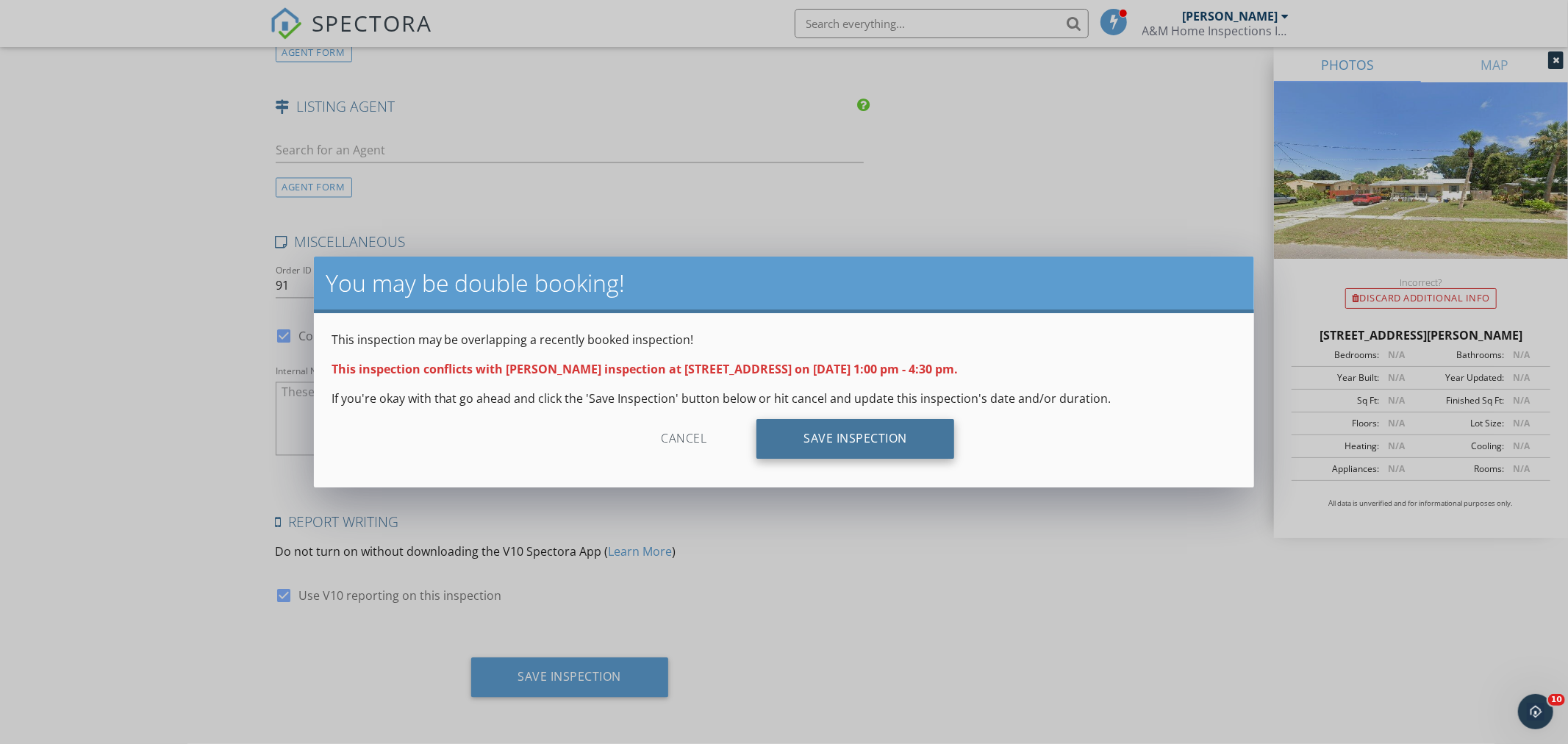
click at [835, 428] on div "Save Inspection" at bounding box center [855, 439] width 197 height 40
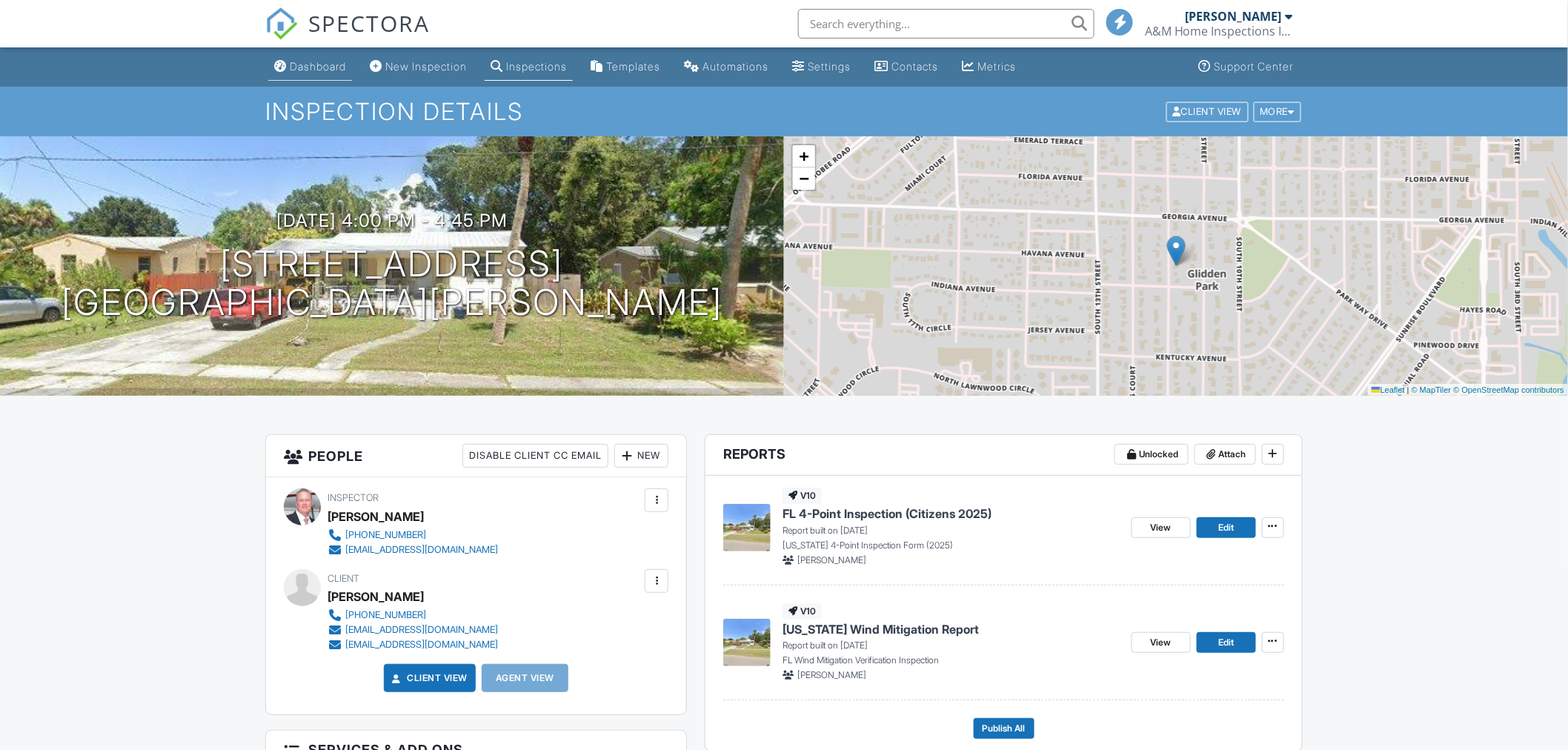
click at [293, 66] on div "Dashboard" at bounding box center [318, 66] width 56 height 13
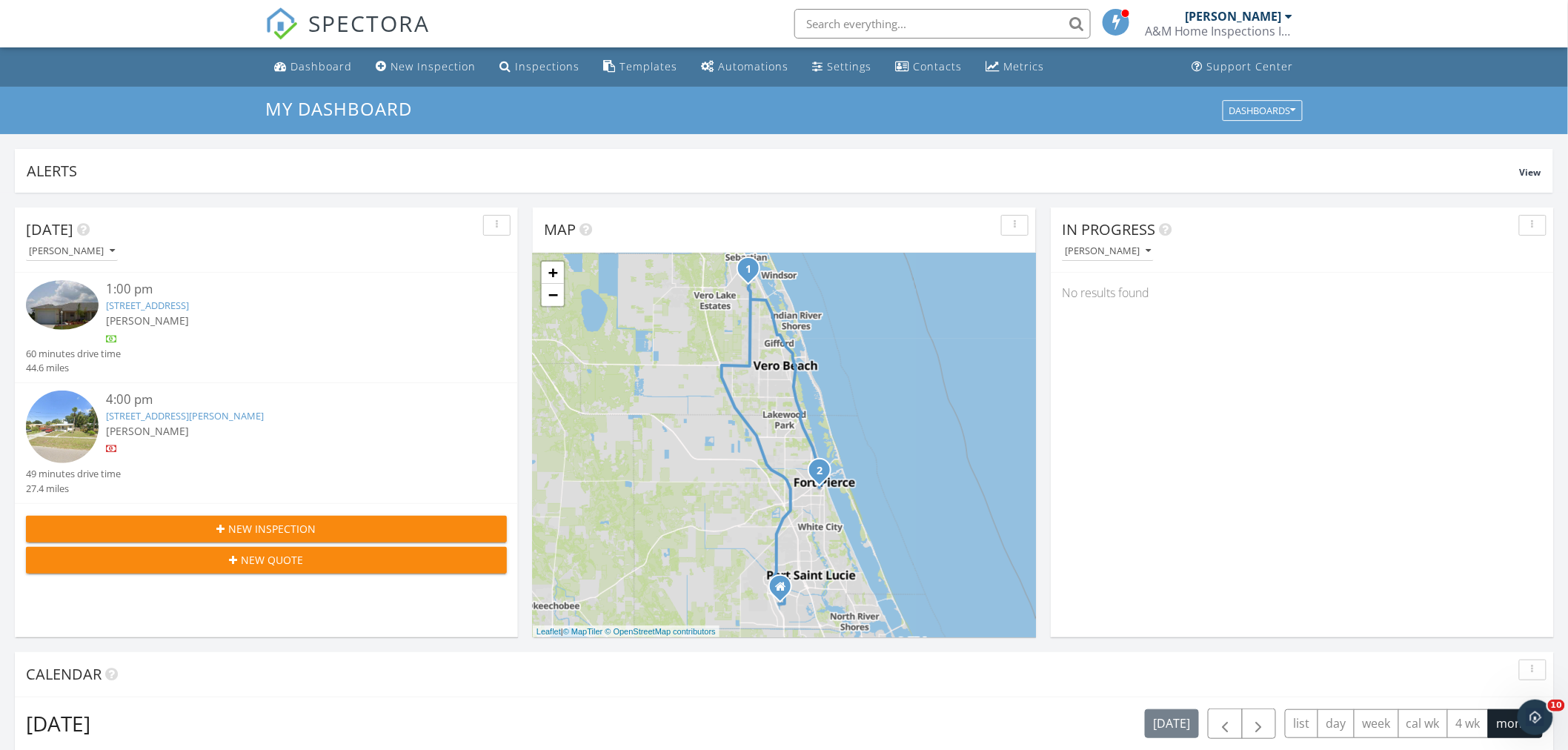
click at [153, 301] on link "[STREET_ADDRESS]" at bounding box center [148, 305] width 83 height 14
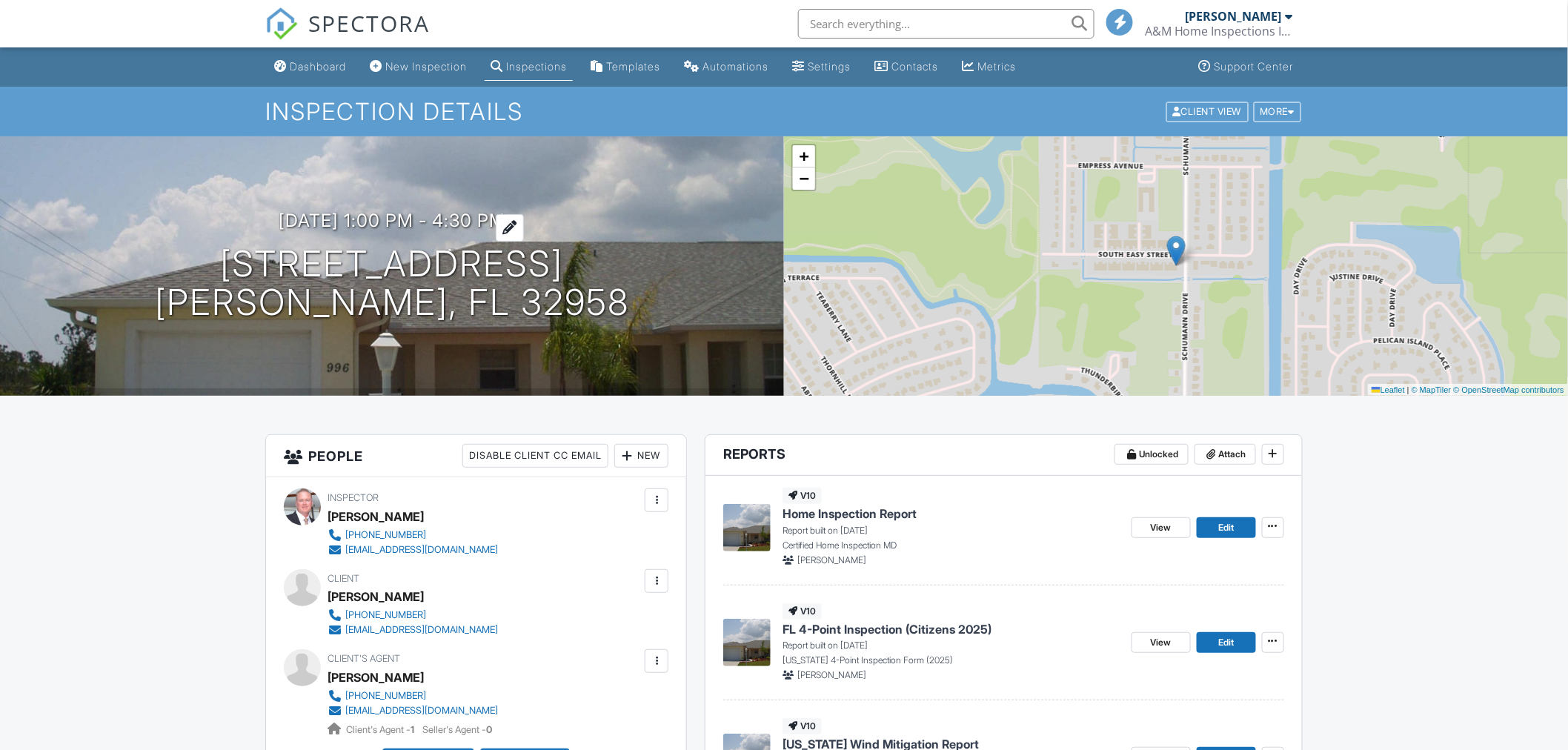
click at [519, 222] on div at bounding box center [509, 228] width 28 height 27
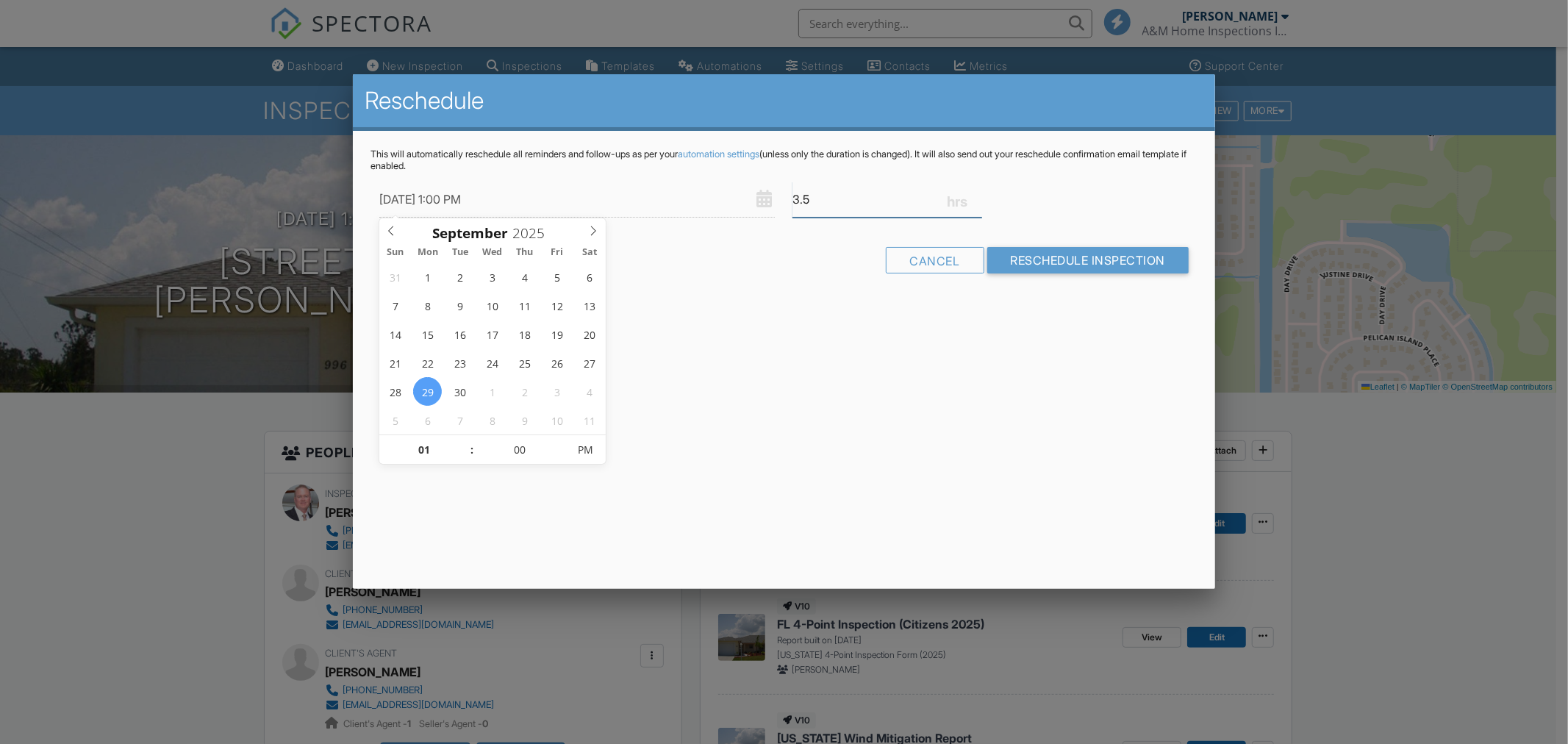
click at [812, 200] on input "3.5" at bounding box center [886, 199] width 189 height 36
type input "3"
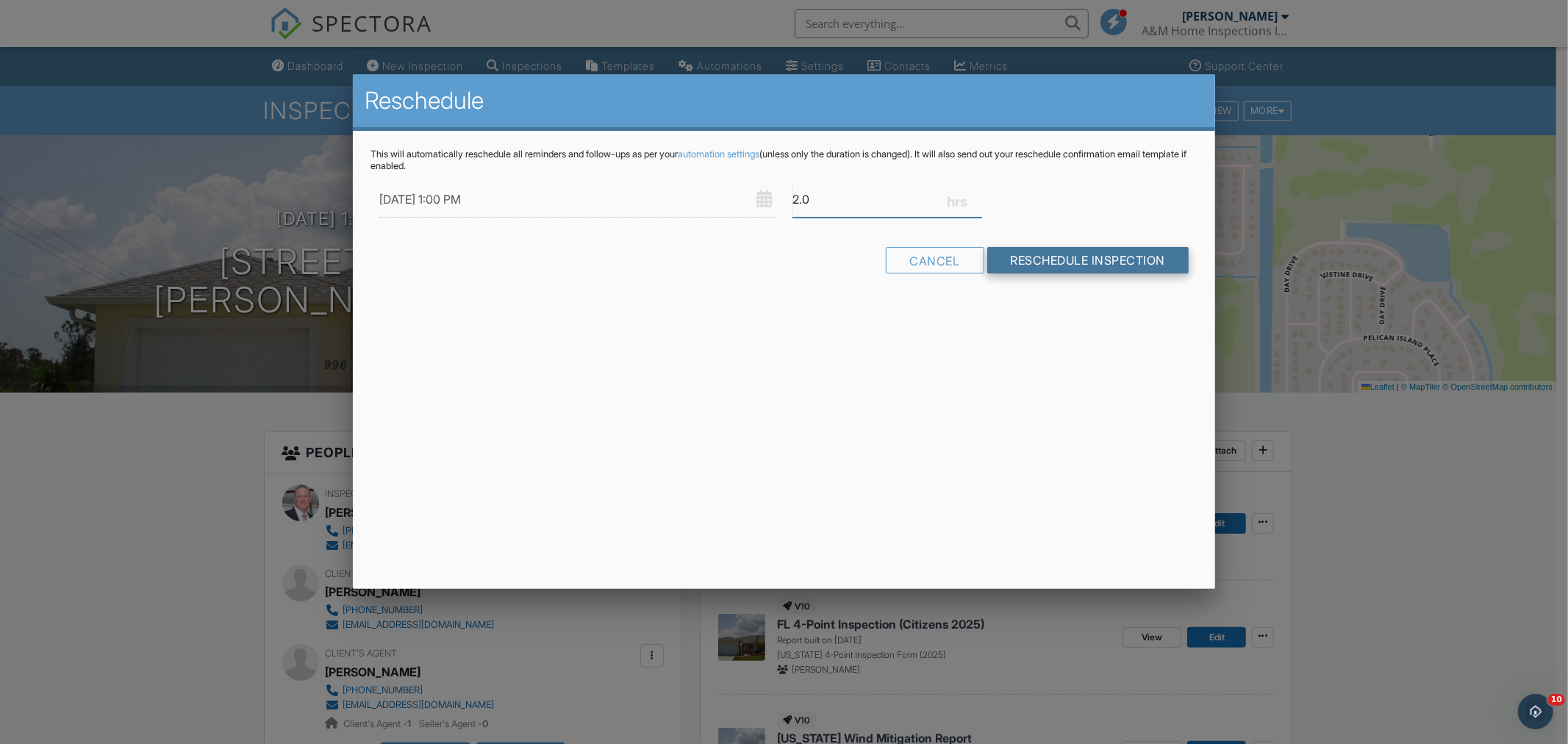
type input "2.0"
click at [1031, 255] on input "Reschedule Inspection" at bounding box center [1088, 260] width 202 height 26
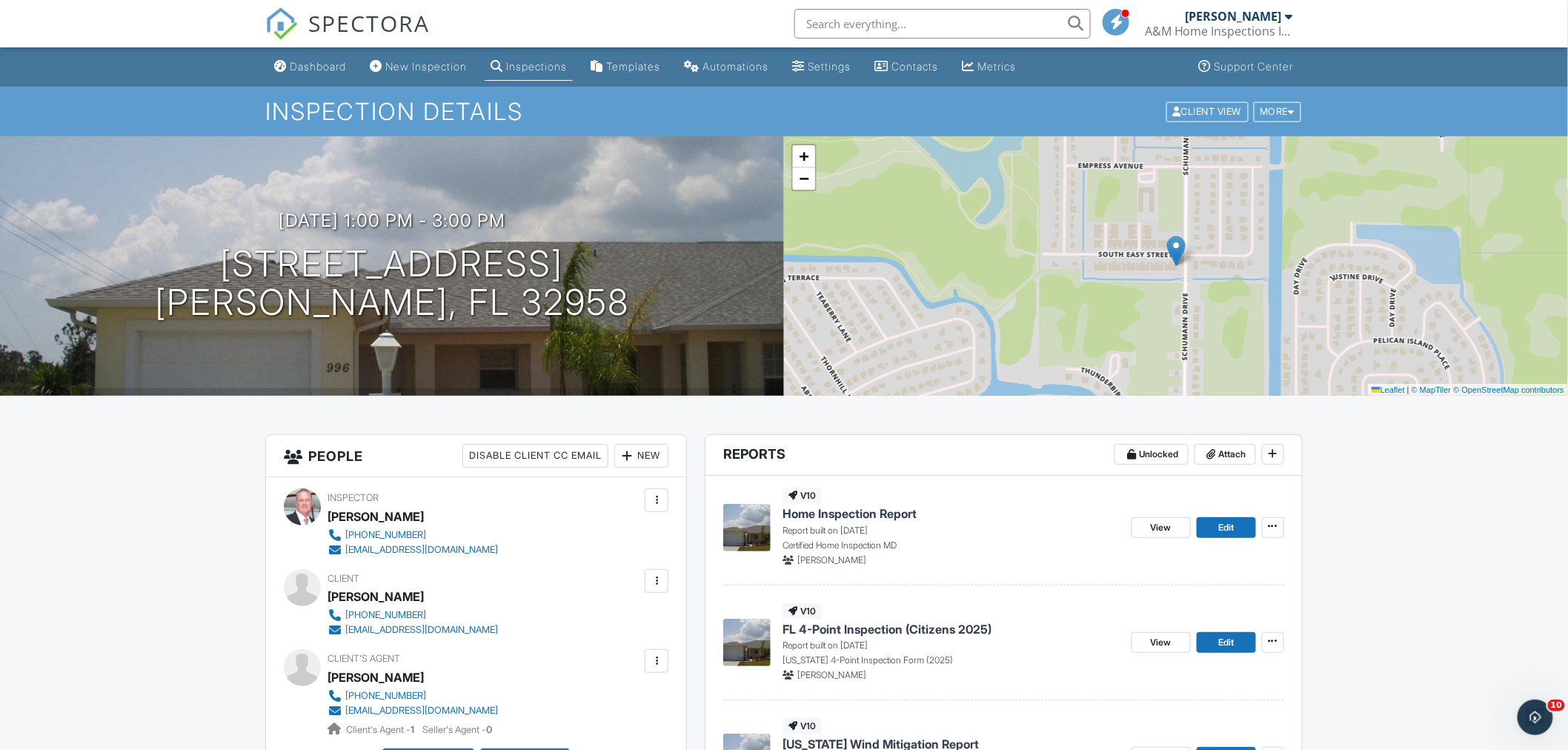
click at [295, 62] on div "Dashboard" at bounding box center [318, 66] width 56 height 13
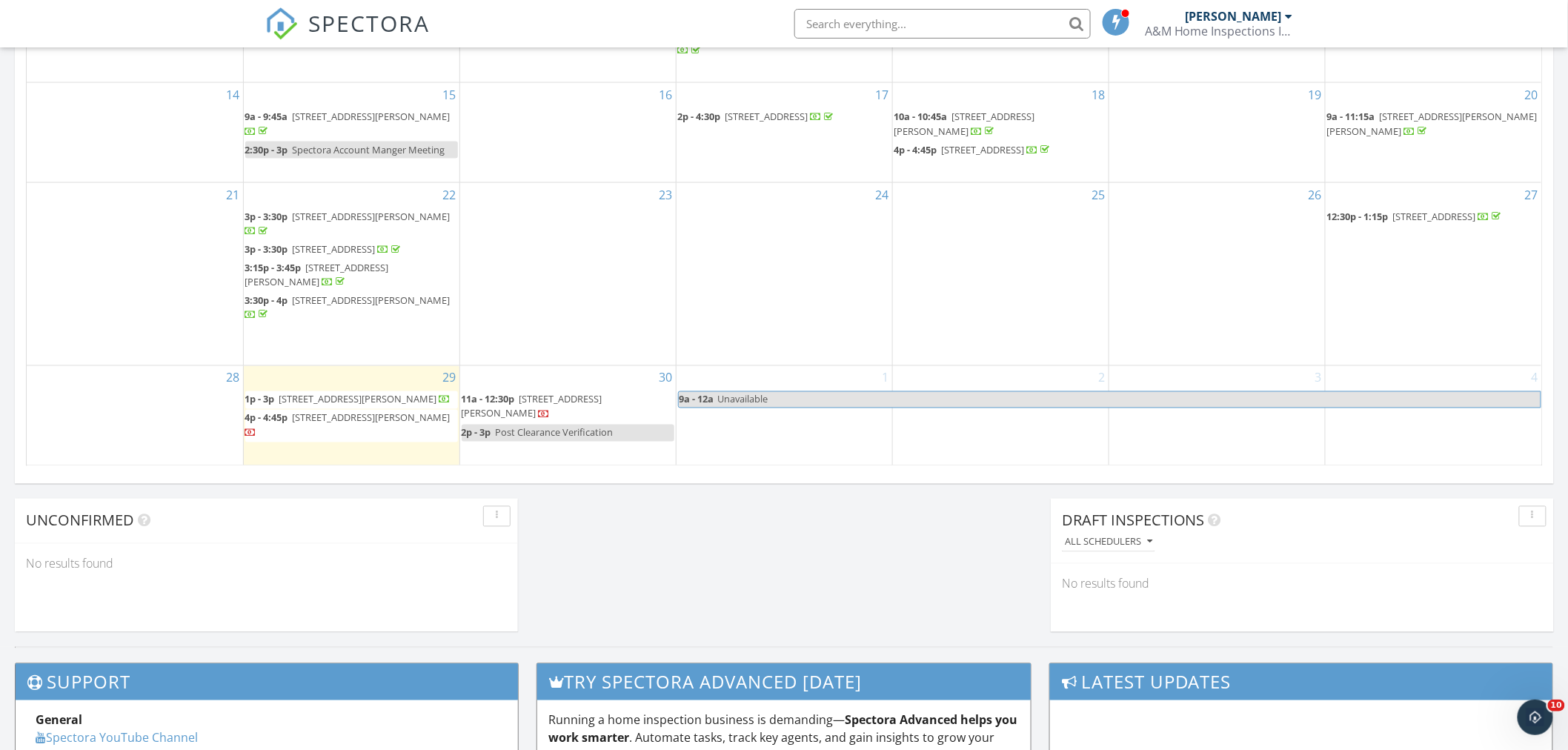
scroll to position [906, 0]
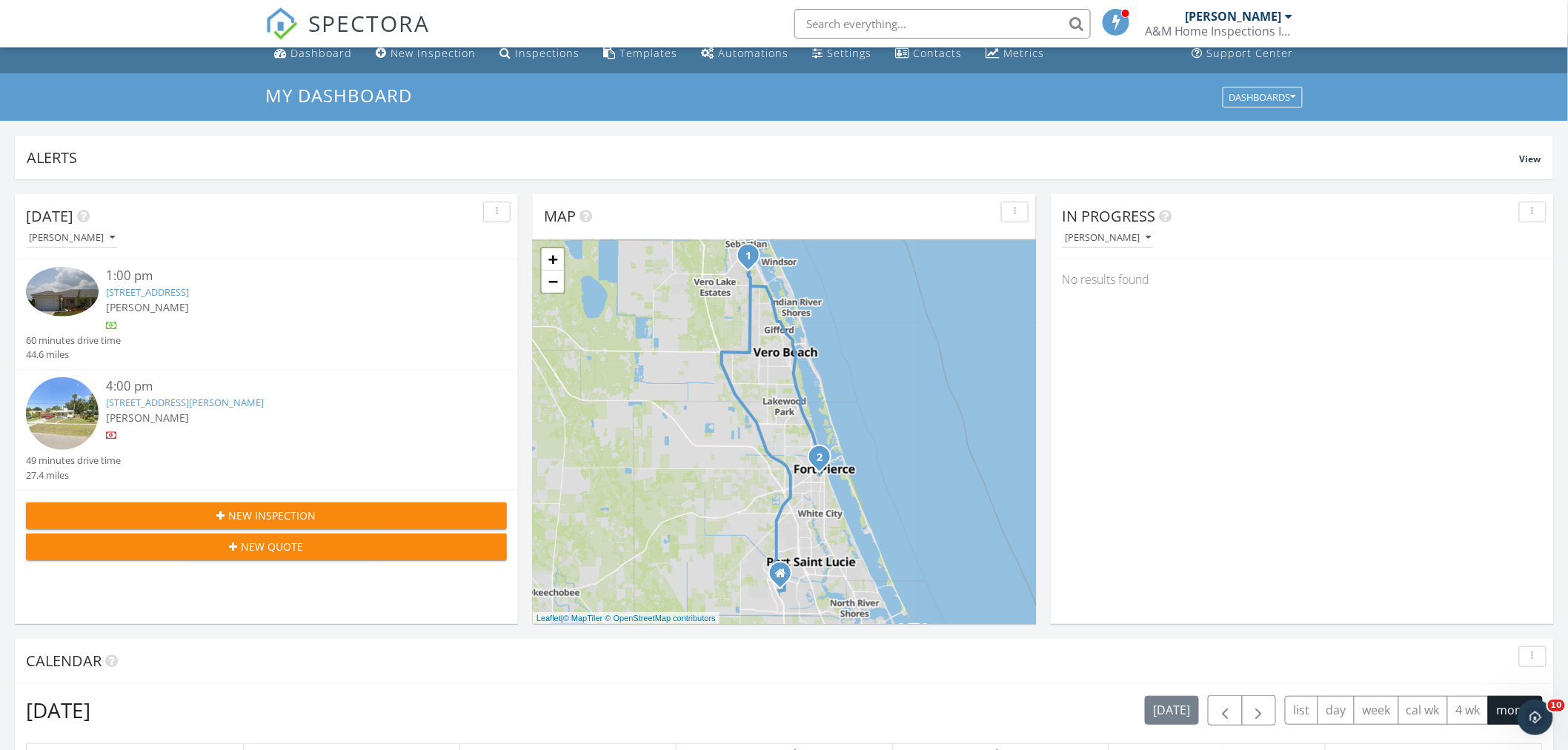
scroll to position [0, 0]
